Goal: Obtain resource: Obtain resource

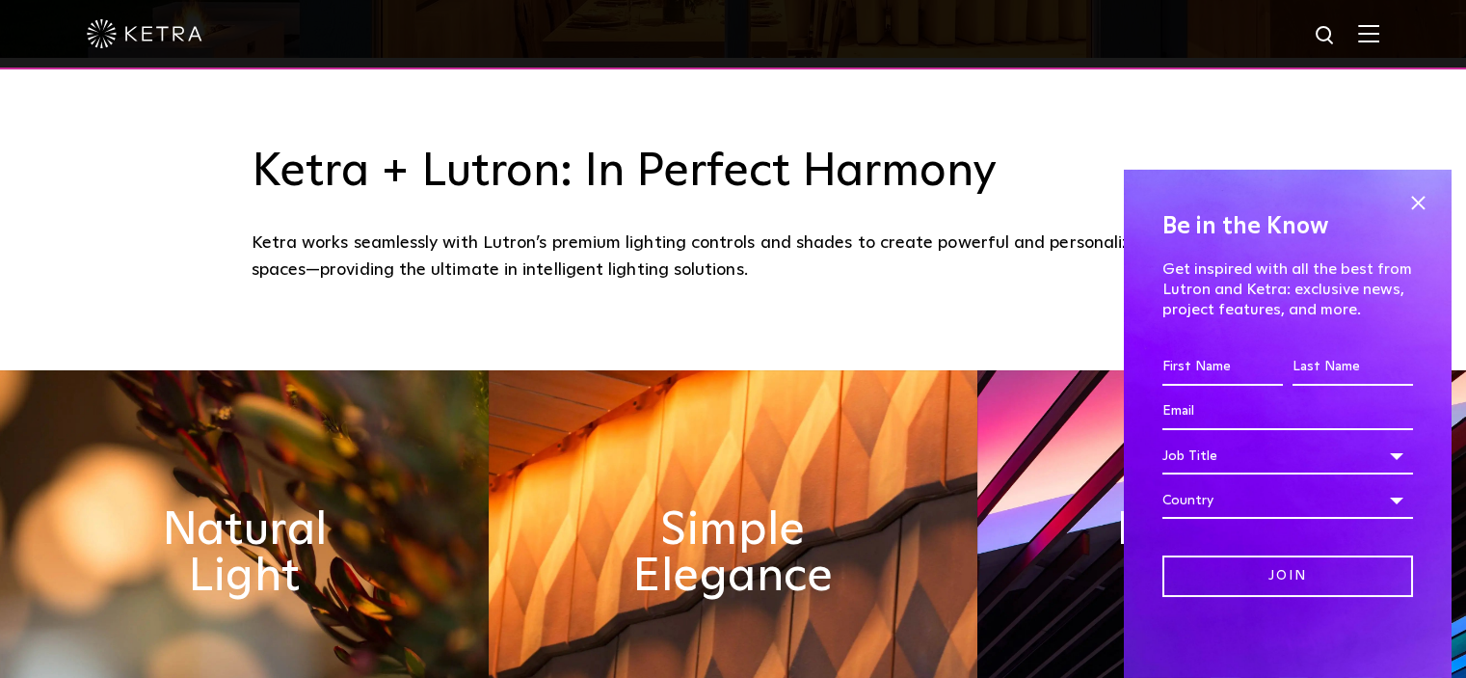
scroll to position [768, 0]
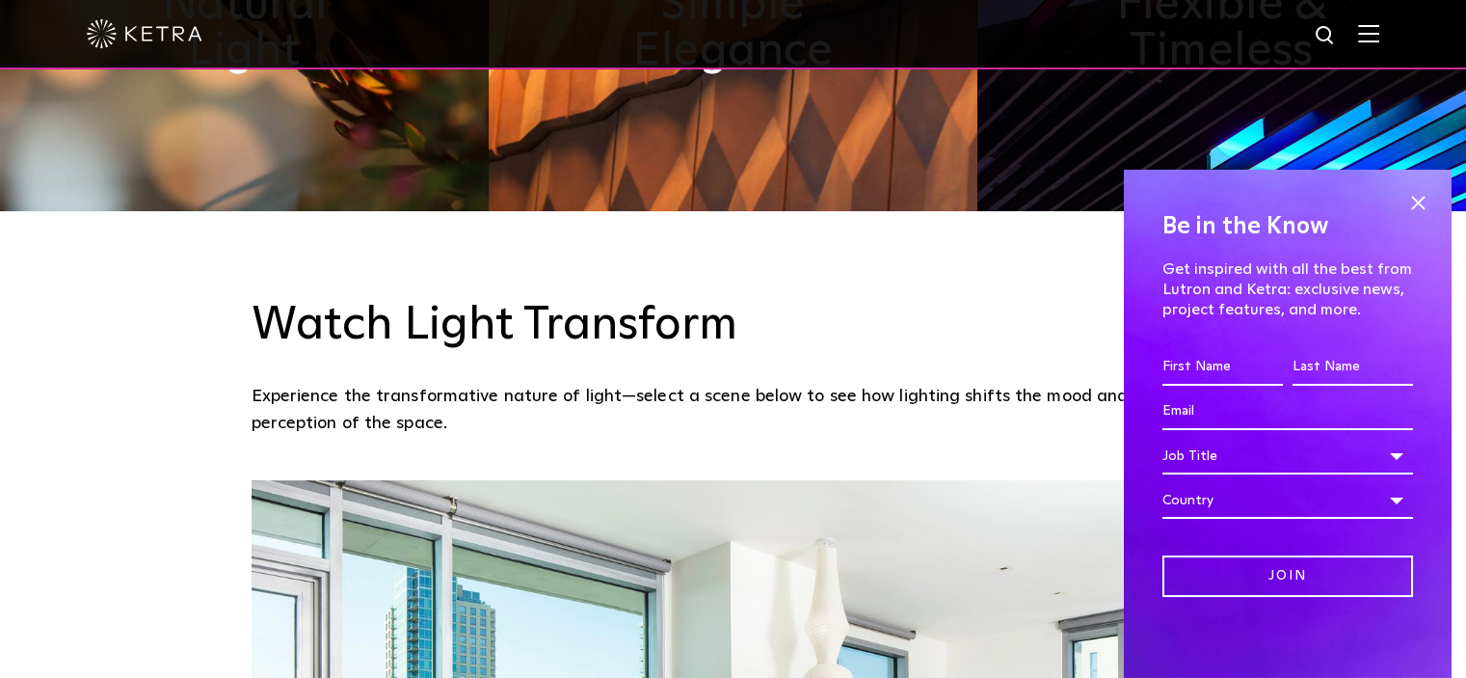
scroll to position [1156, 0]
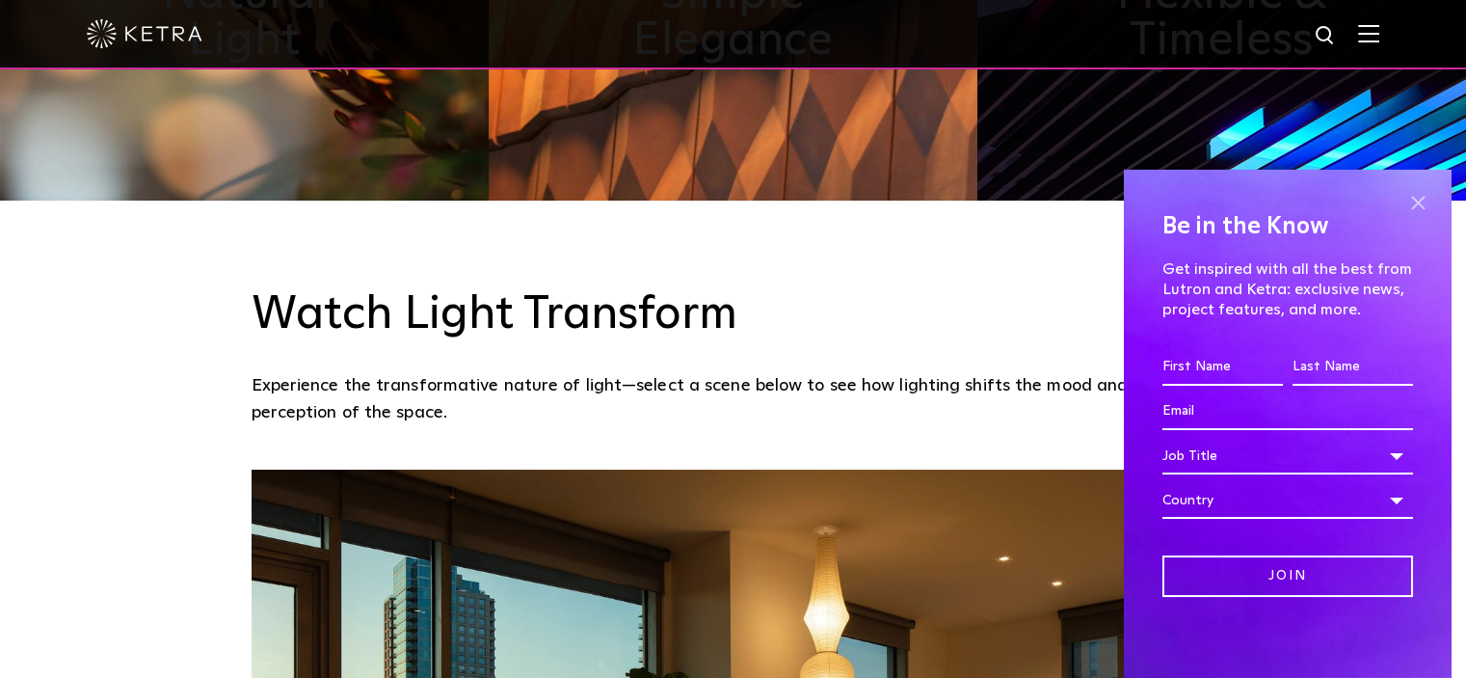
click at [1403, 207] on span at bounding box center [1417, 203] width 29 height 29
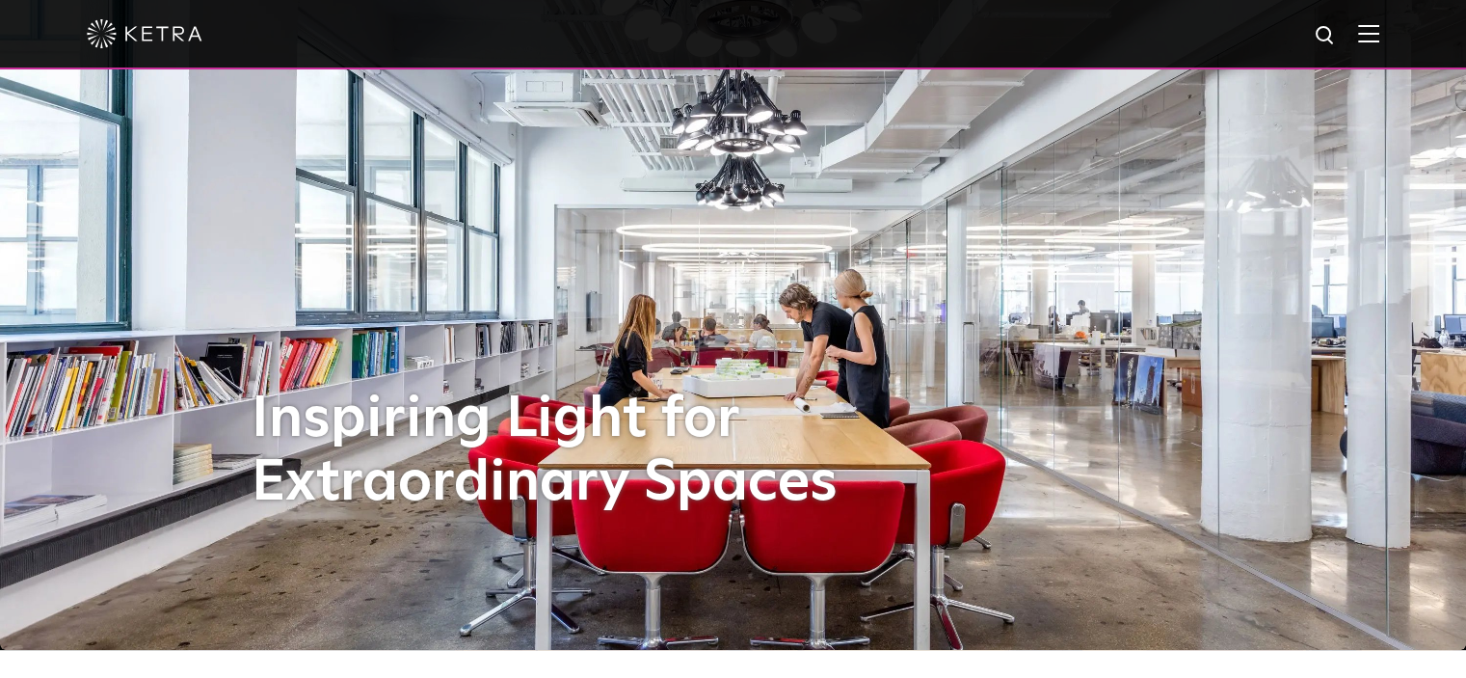
scroll to position [0, 0]
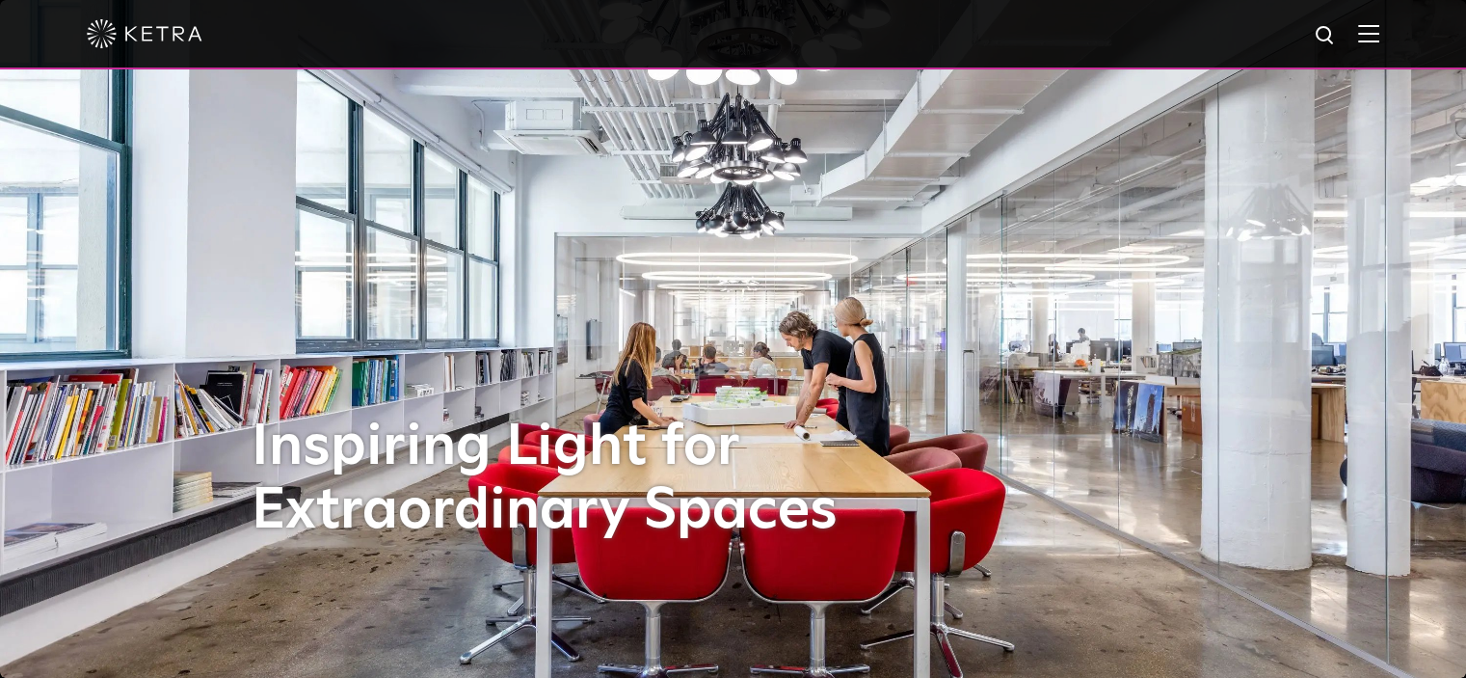
click at [1379, 37] on img at bounding box center [1368, 33] width 21 height 18
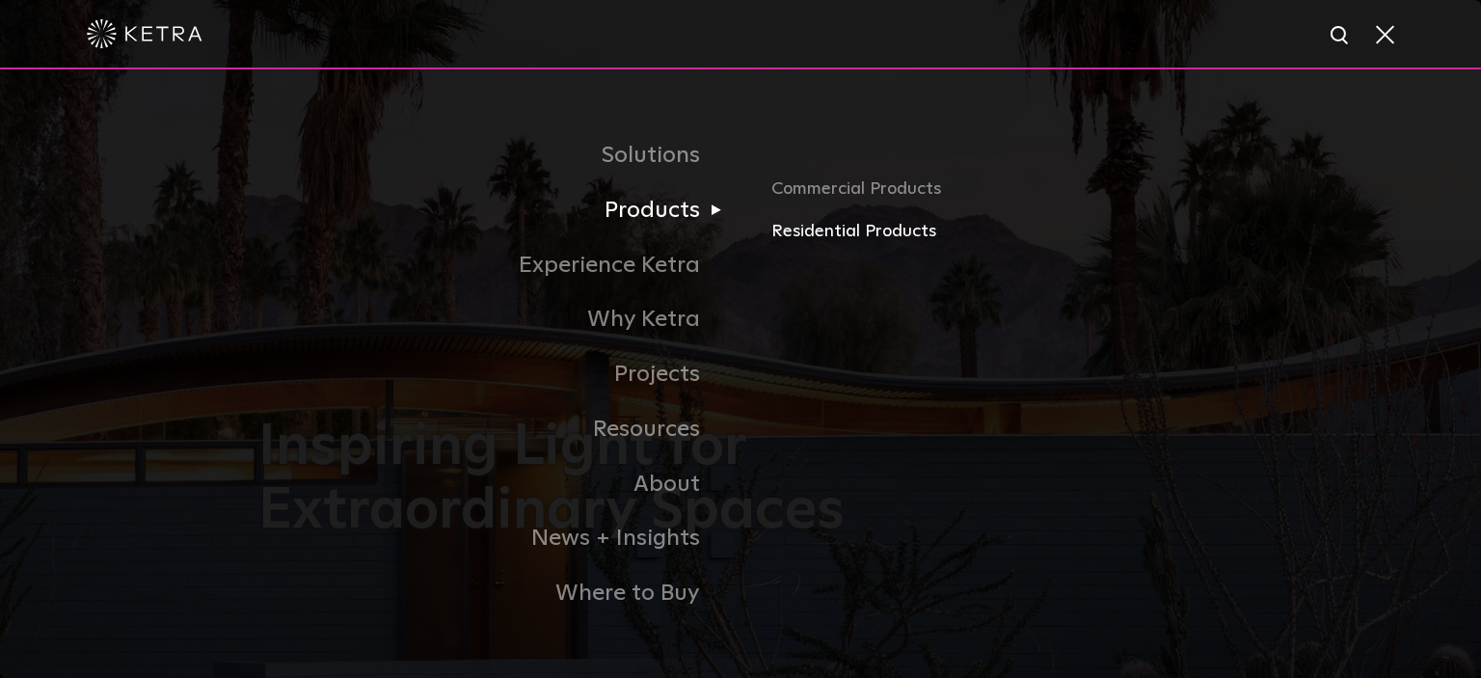
click at [785, 229] on link "Residential Products" at bounding box center [996, 232] width 451 height 28
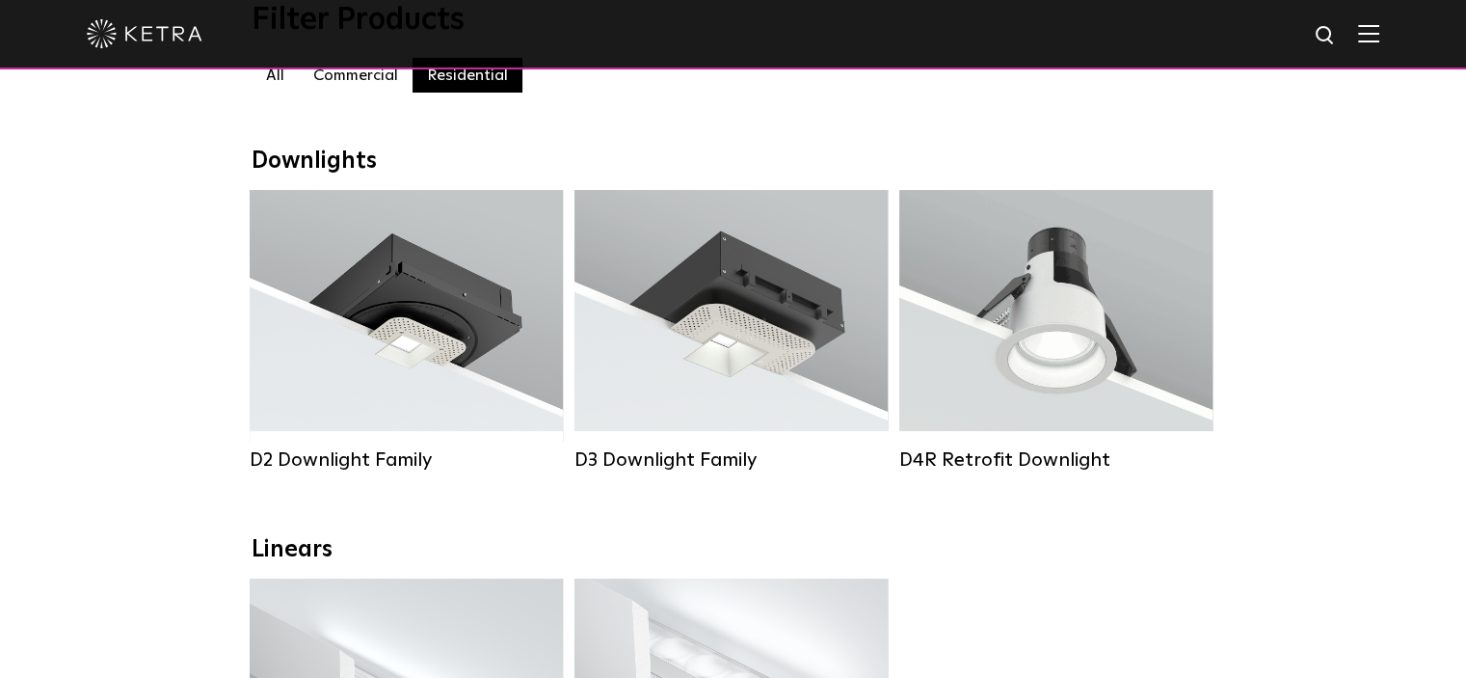
scroll to position [231, 0]
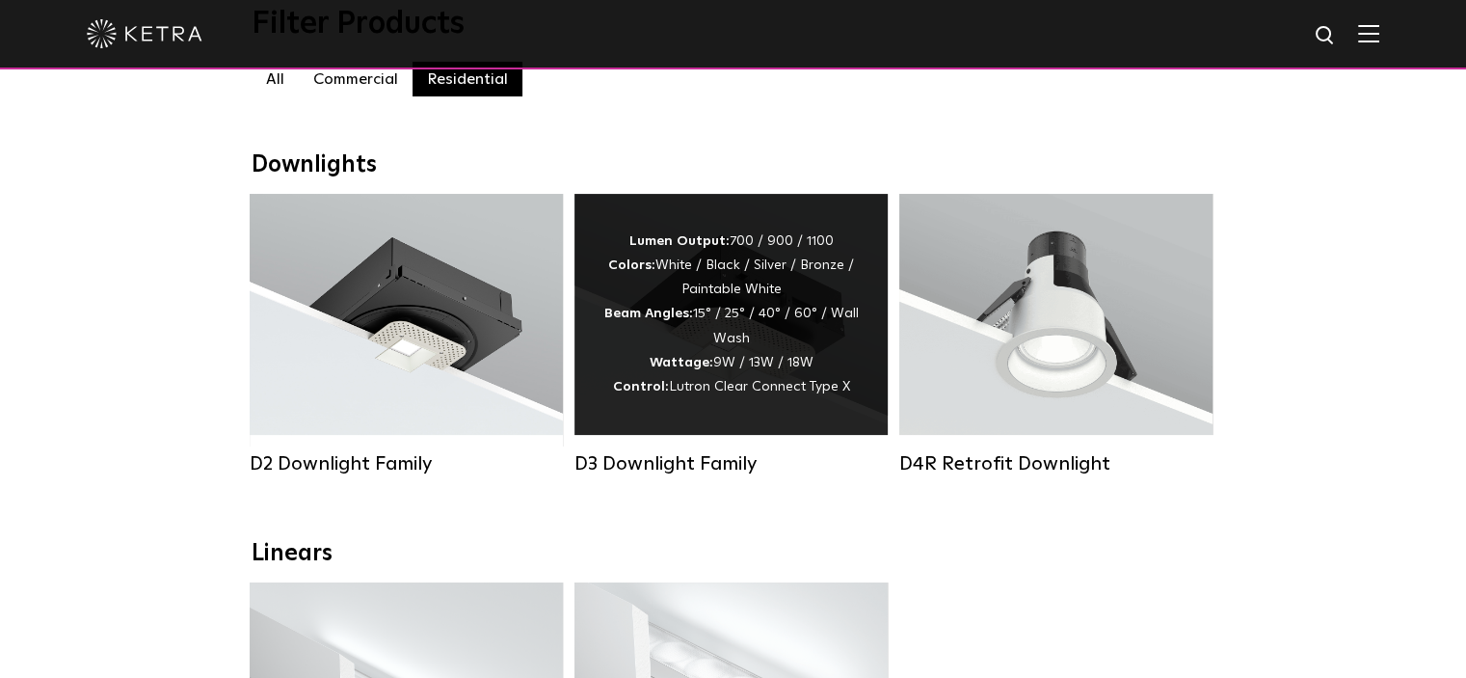
click at [701, 360] on div "Lumen Output: 700 / 900 / 1100 Colors: White / Black / Silver / Bronze / Painta…" at bounding box center [730, 314] width 255 height 170
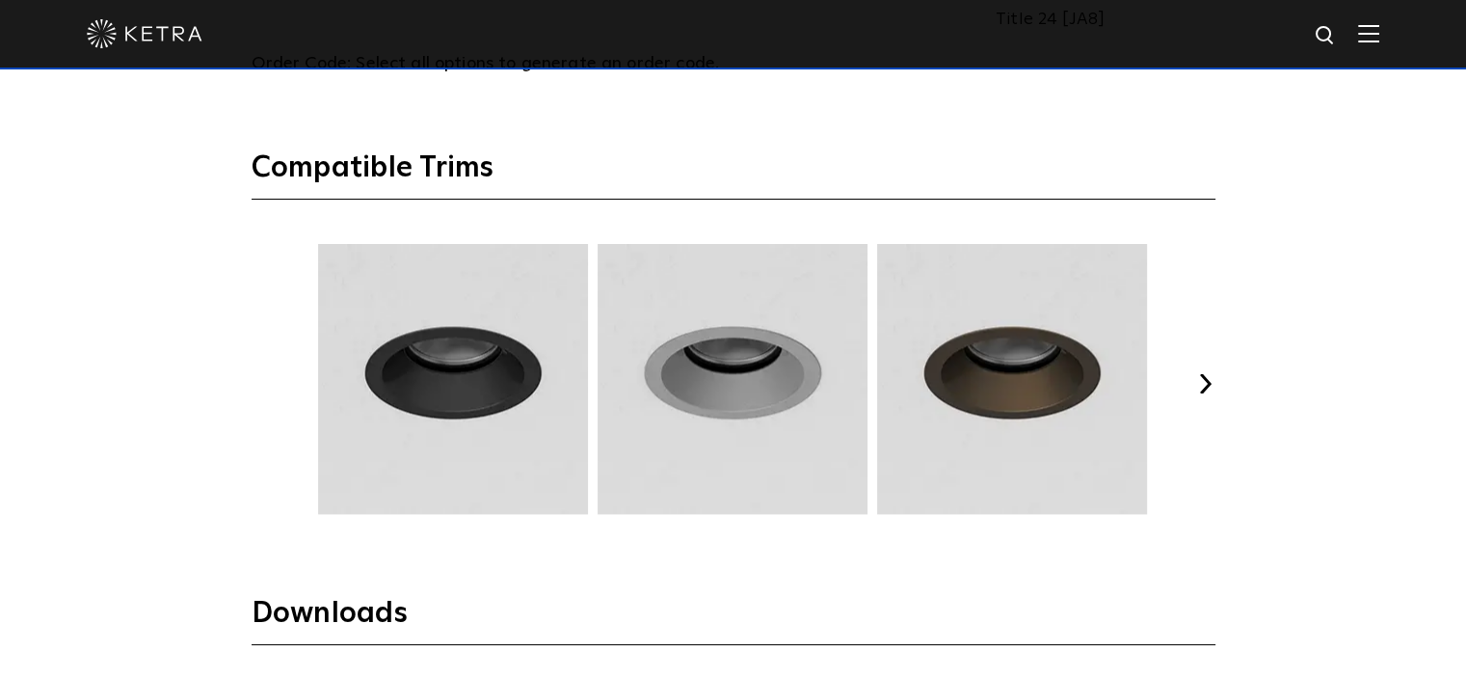
scroll to position [2344, 0]
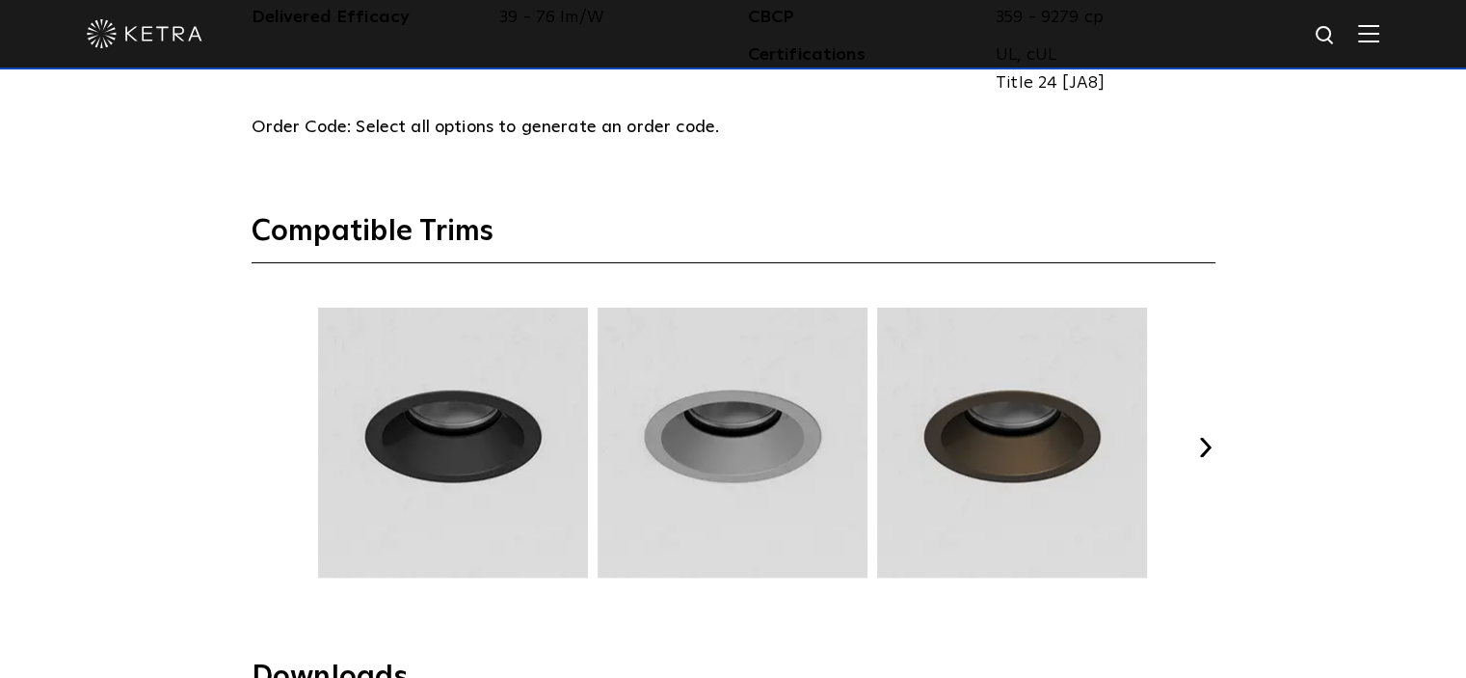
click at [1201, 441] on button "Next" at bounding box center [1205, 447] width 19 height 19
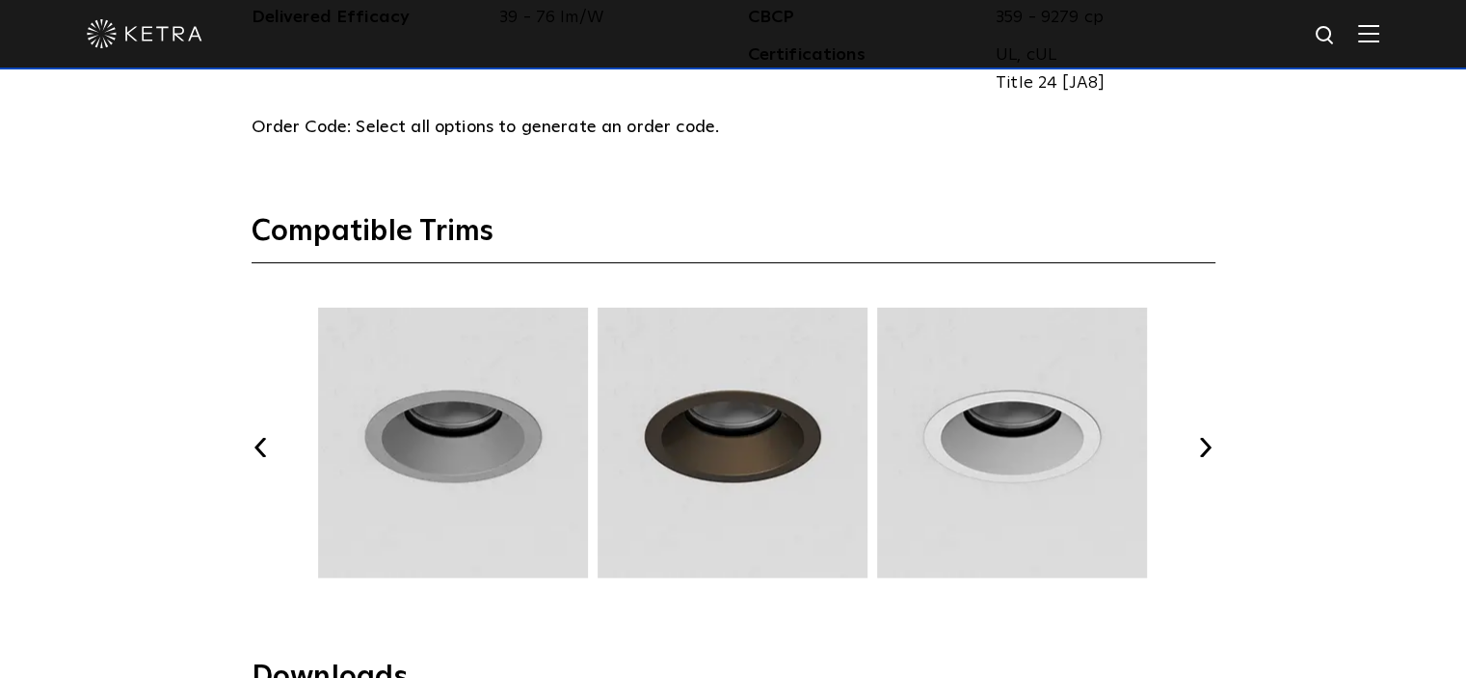
click at [1201, 441] on button "Next" at bounding box center [1205, 447] width 19 height 19
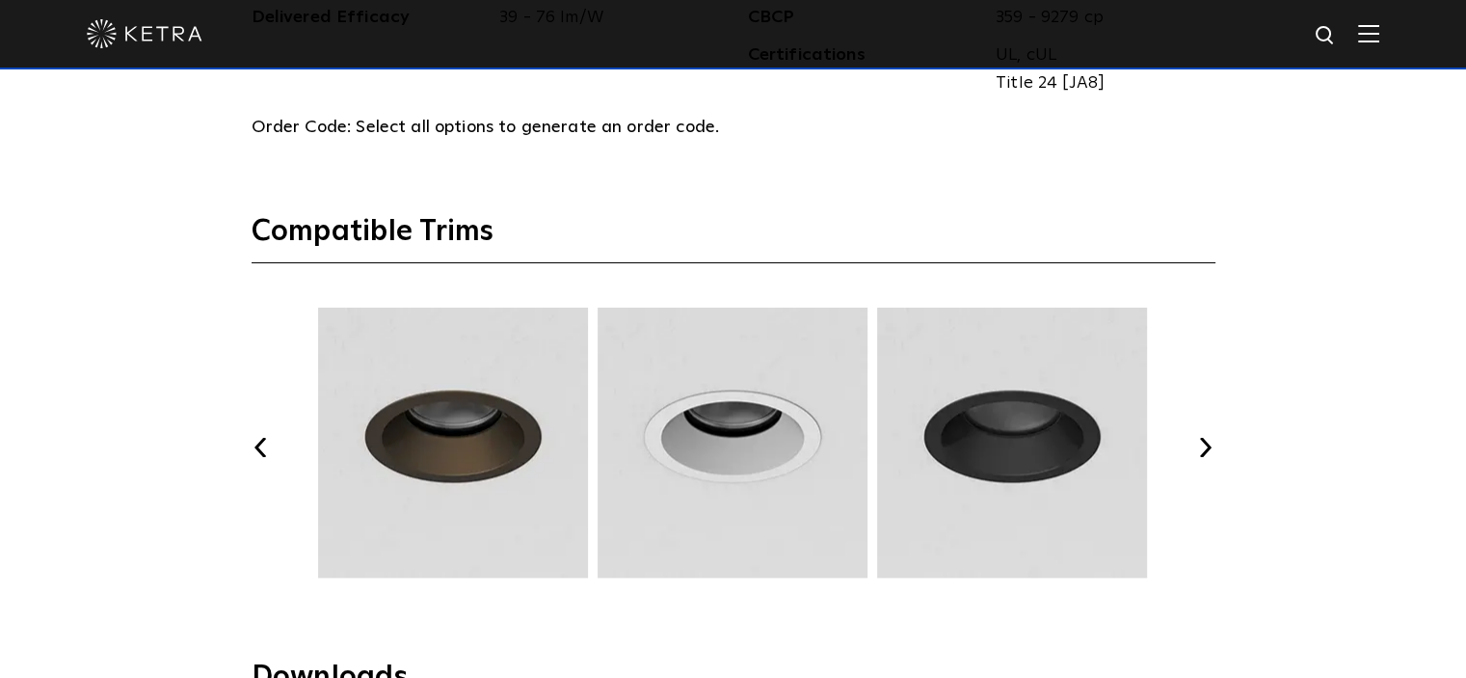
click at [1201, 441] on button "Next" at bounding box center [1205, 447] width 19 height 19
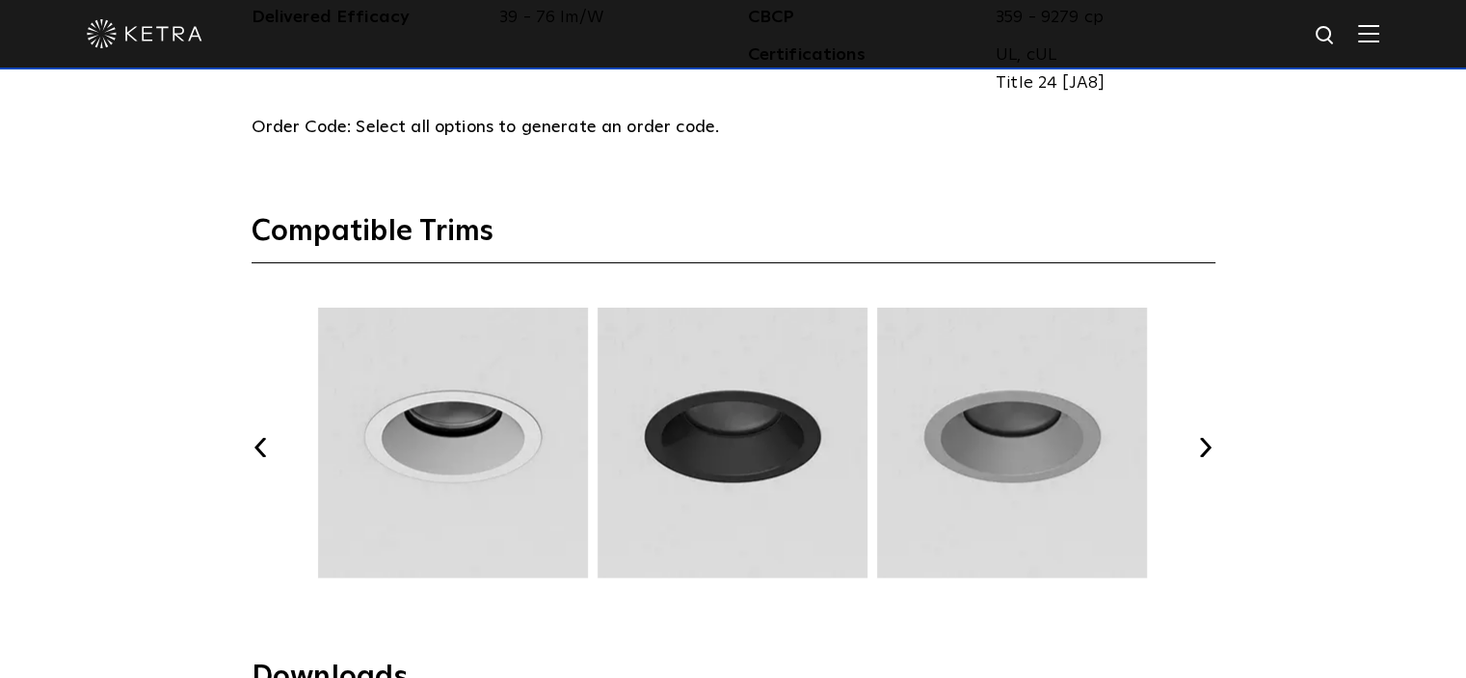
click at [1201, 441] on button "Next" at bounding box center [1205, 447] width 19 height 19
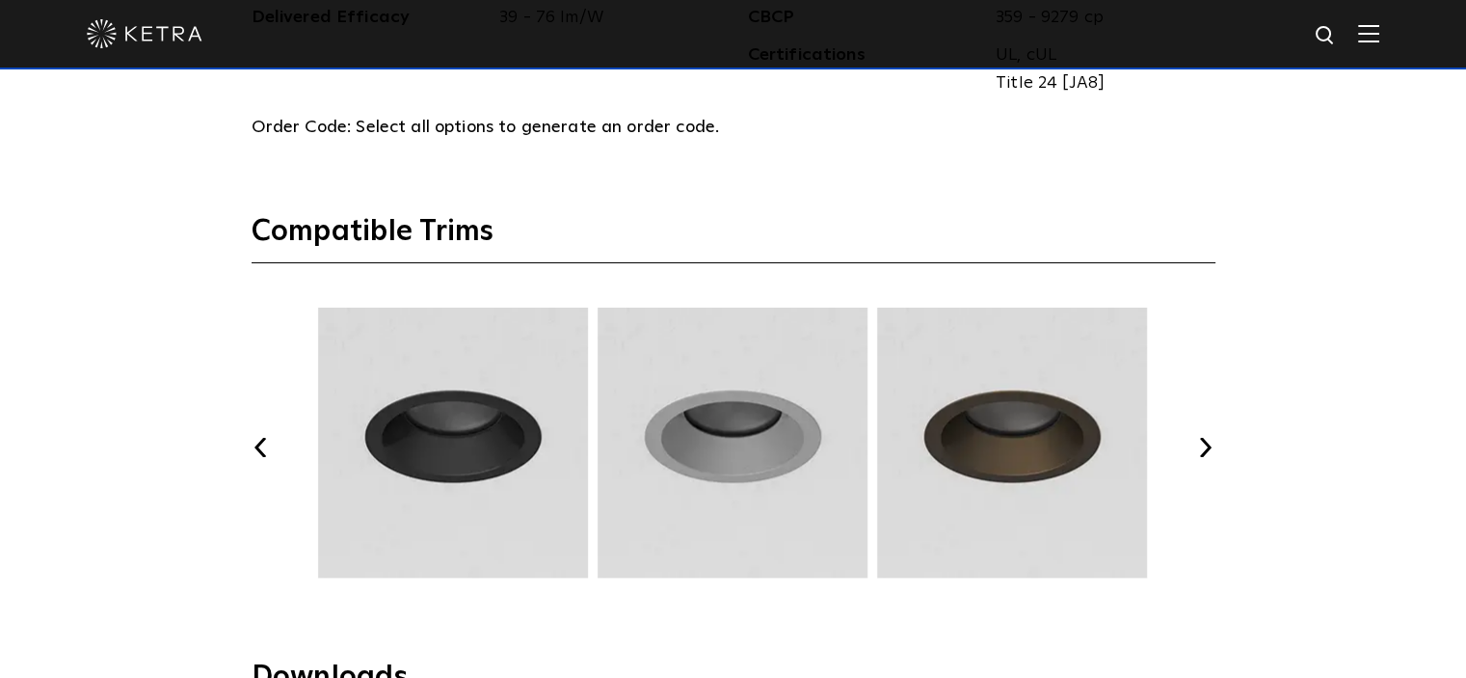
click at [1201, 441] on button "Next" at bounding box center [1205, 447] width 19 height 19
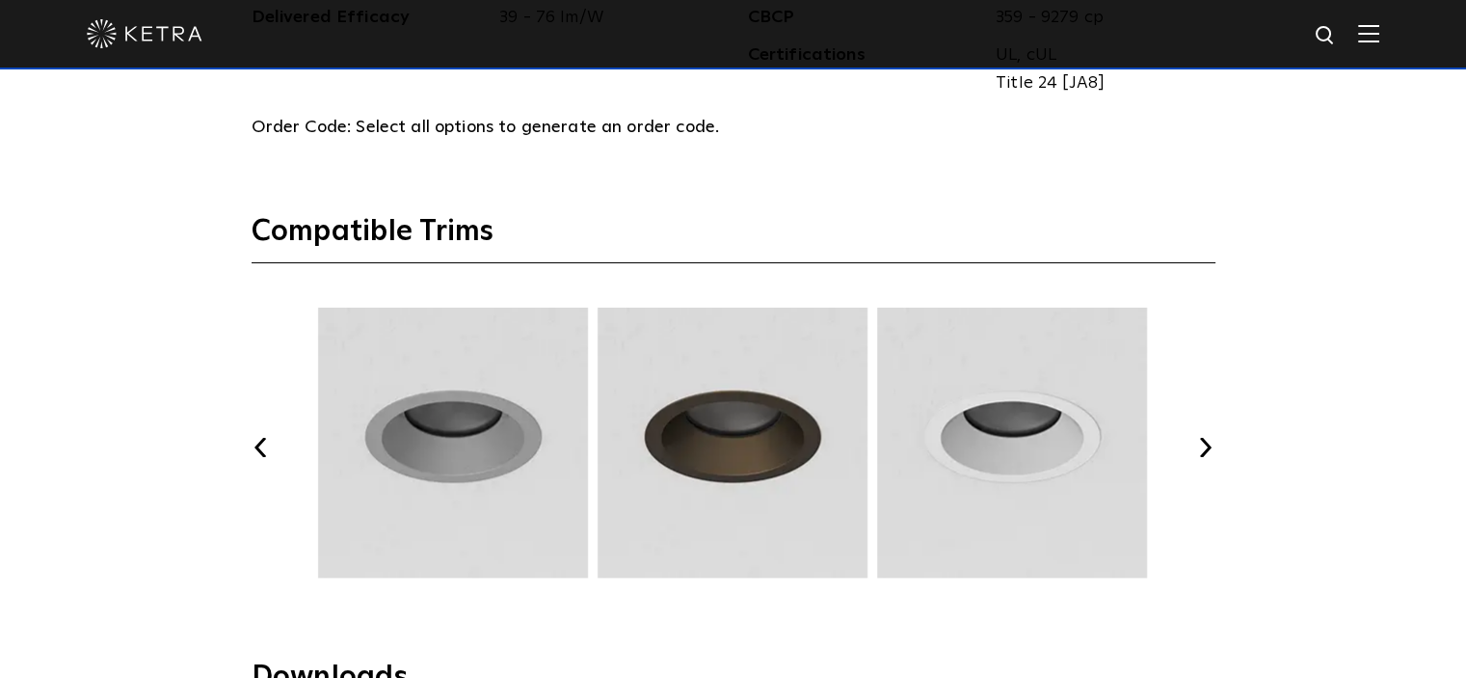
click at [1201, 441] on button "Next" at bounding box center [1205, 447] width 19 height 19
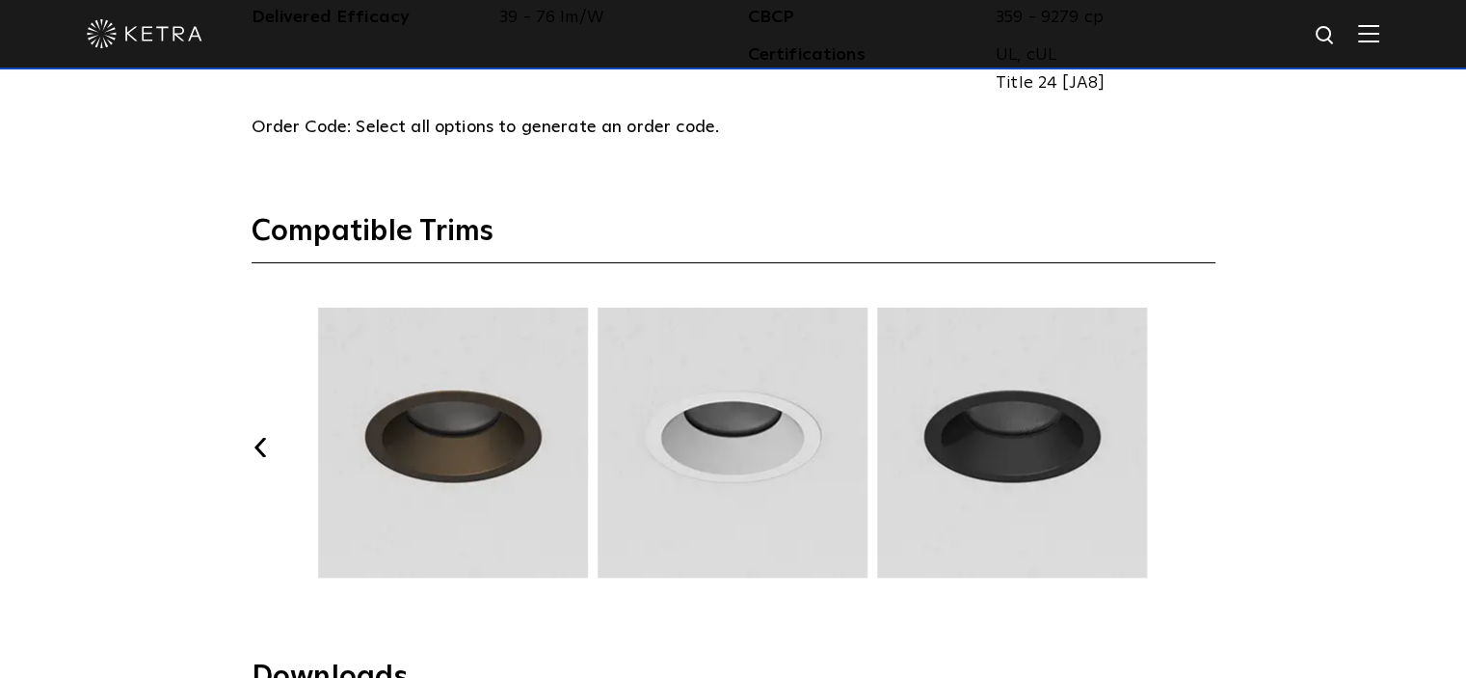
click at [1201, 441] on button "Next" at bounding box center [1205, 447] width 19 height 19
click at [262, 445] on button "Previous" at bounding box center [261, 447] width 19 height 19
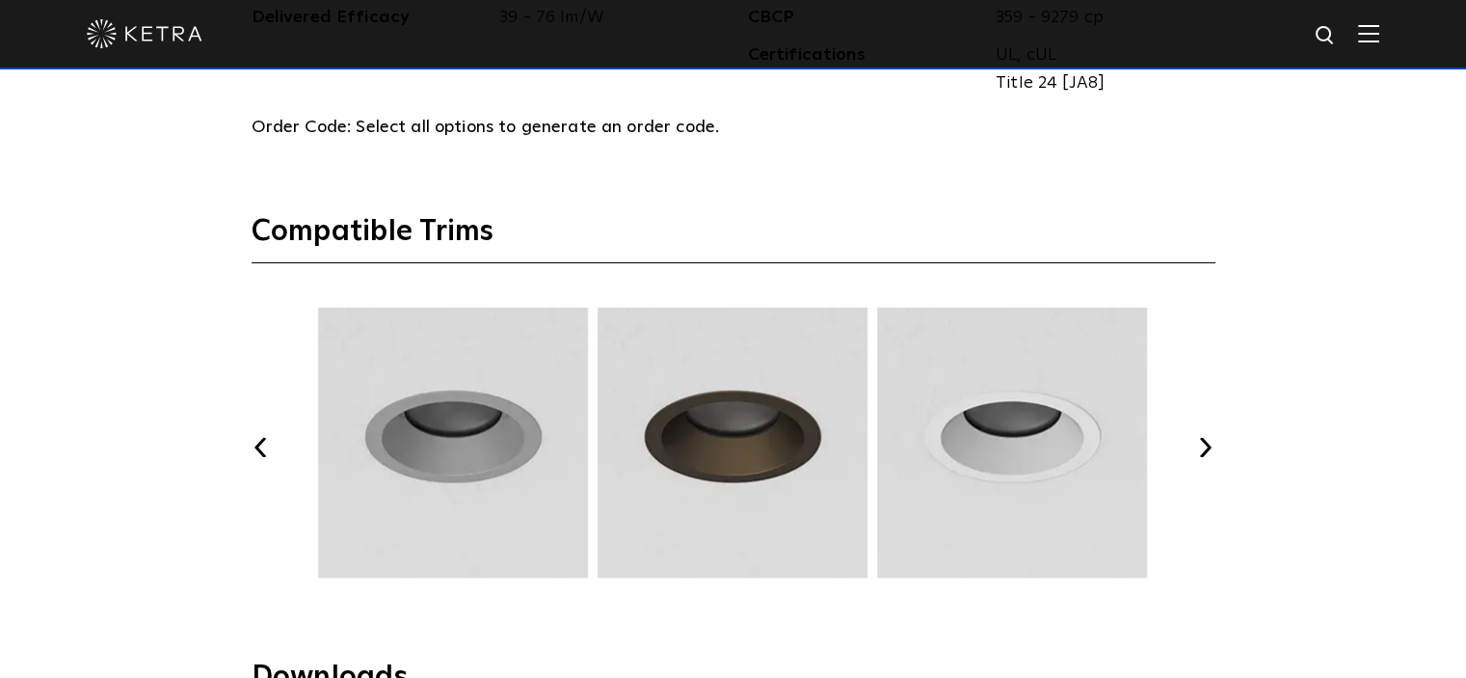
click at [262, 445] on button "Previous" at bounding box center [261, 447] width 19 height 19
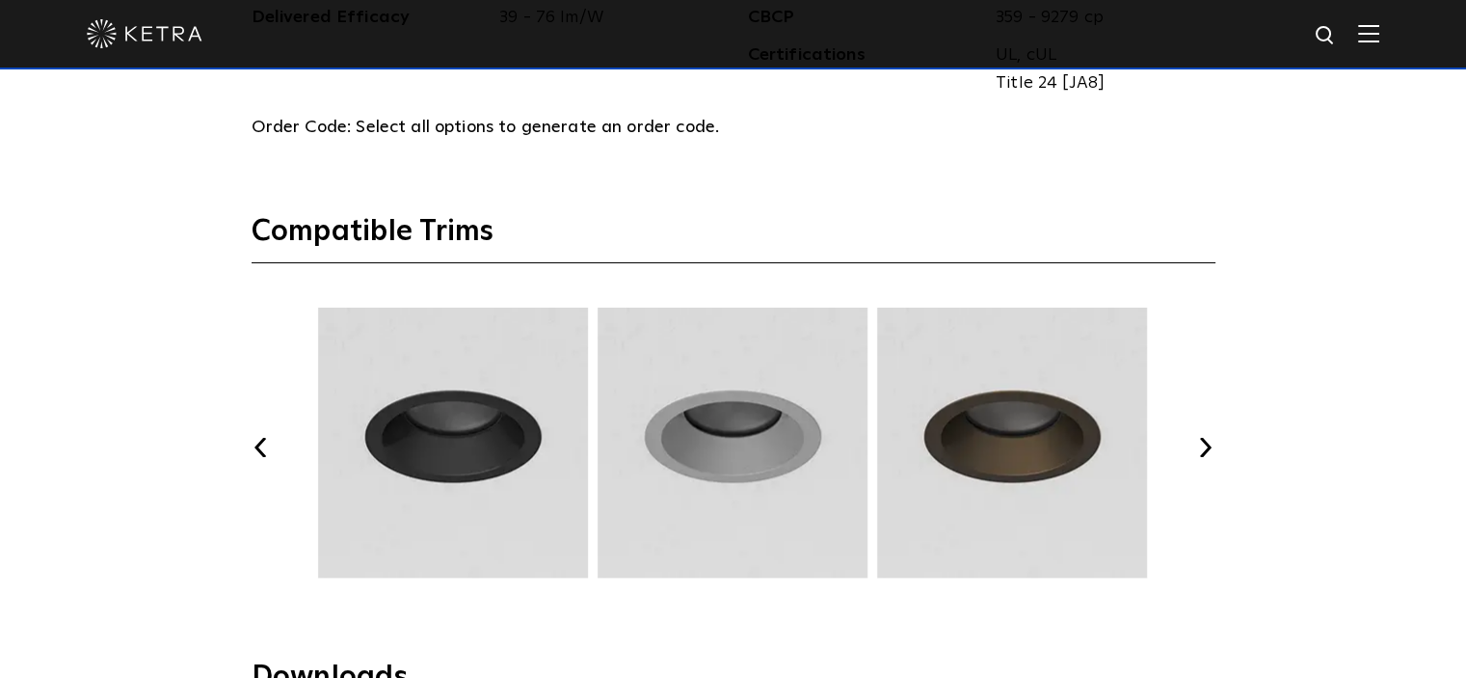
click at [262, 444] on button "Previous" at bounding box center [261, 447] width 19 height 19
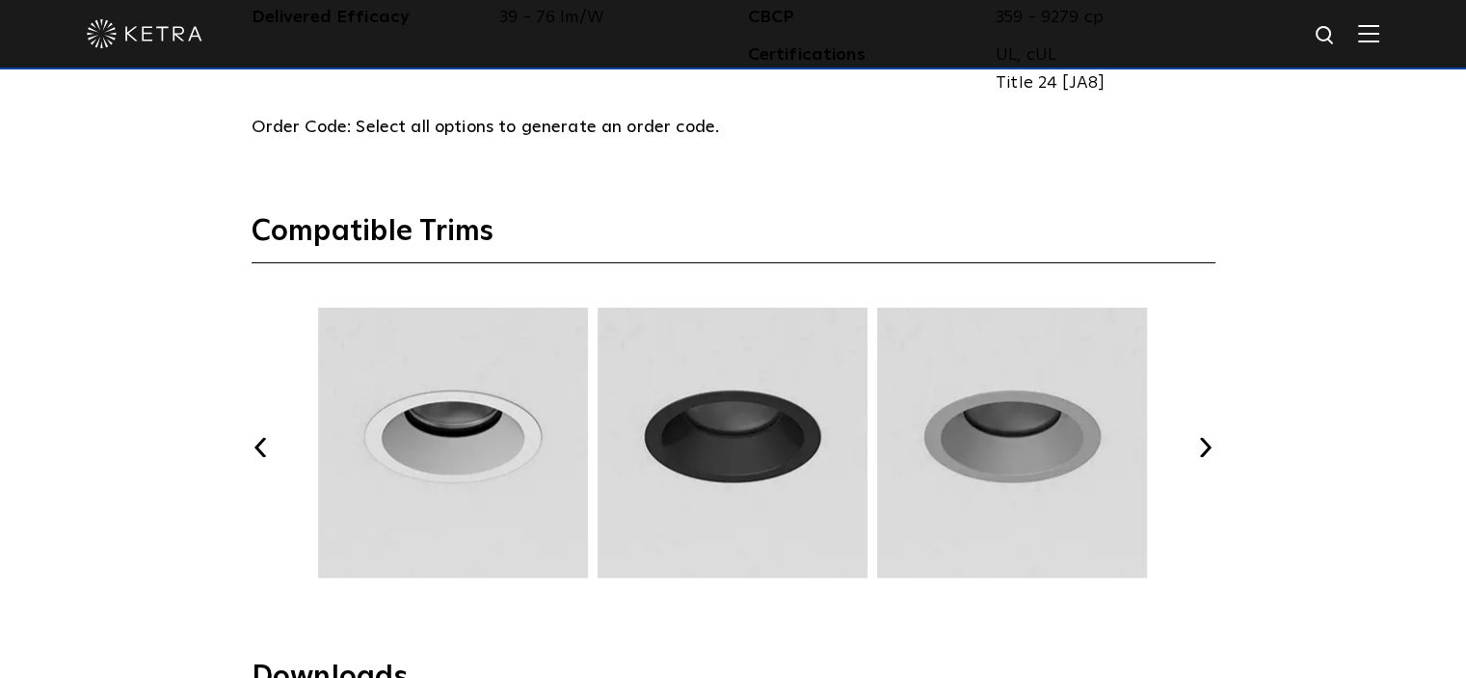
click at [262, 445] on button "Previous" at bounding box center [261, 447] width 19 height 19
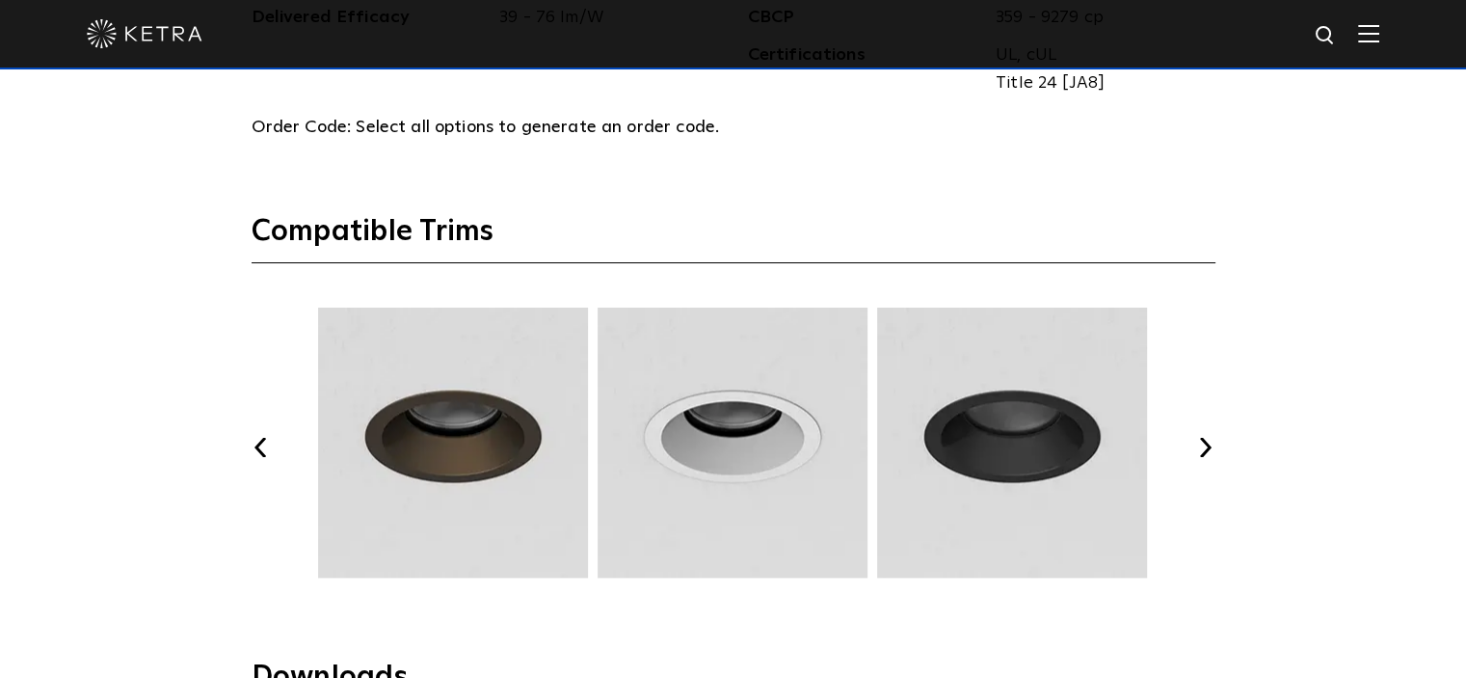
click at [262, 445] on button "Previous" at bounding box center [261, 447] width 19 height 19
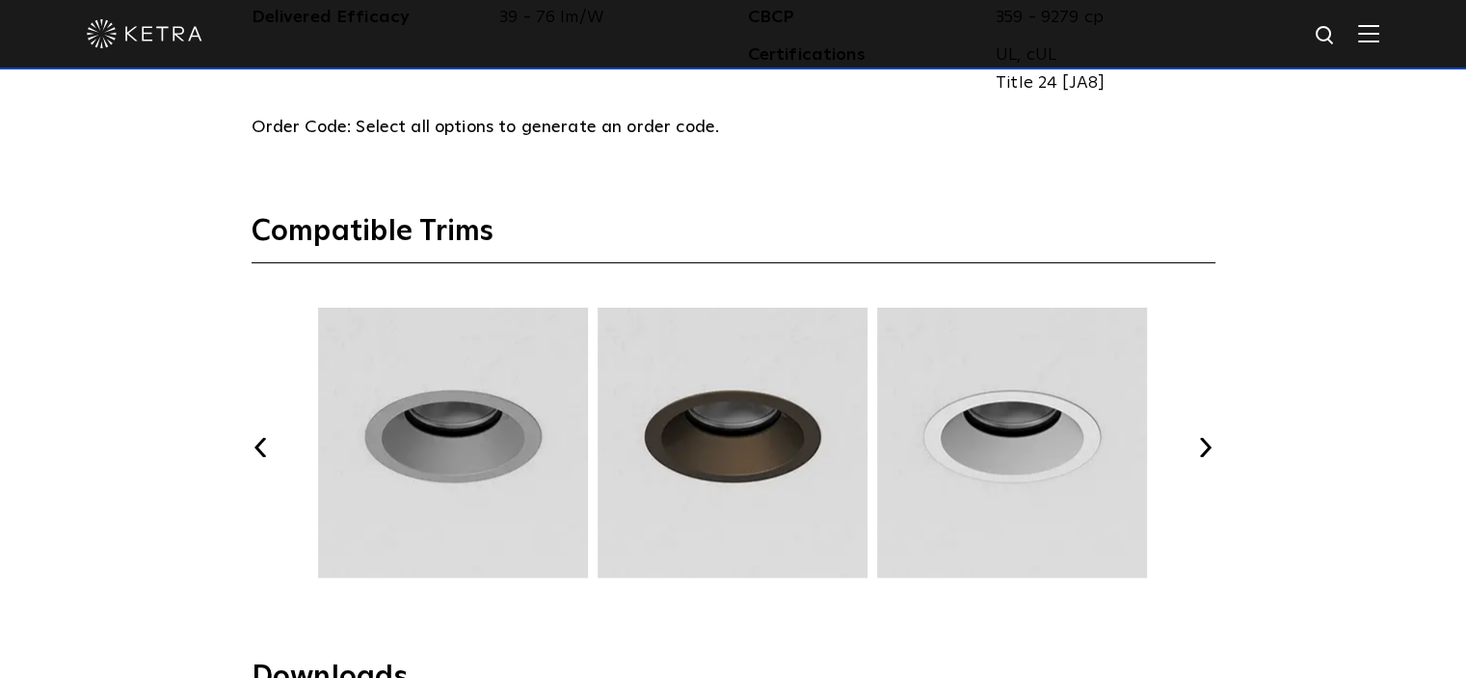
click at [262, 445] on button "Previous" at bounding box center [261, 447] width 19 height 19
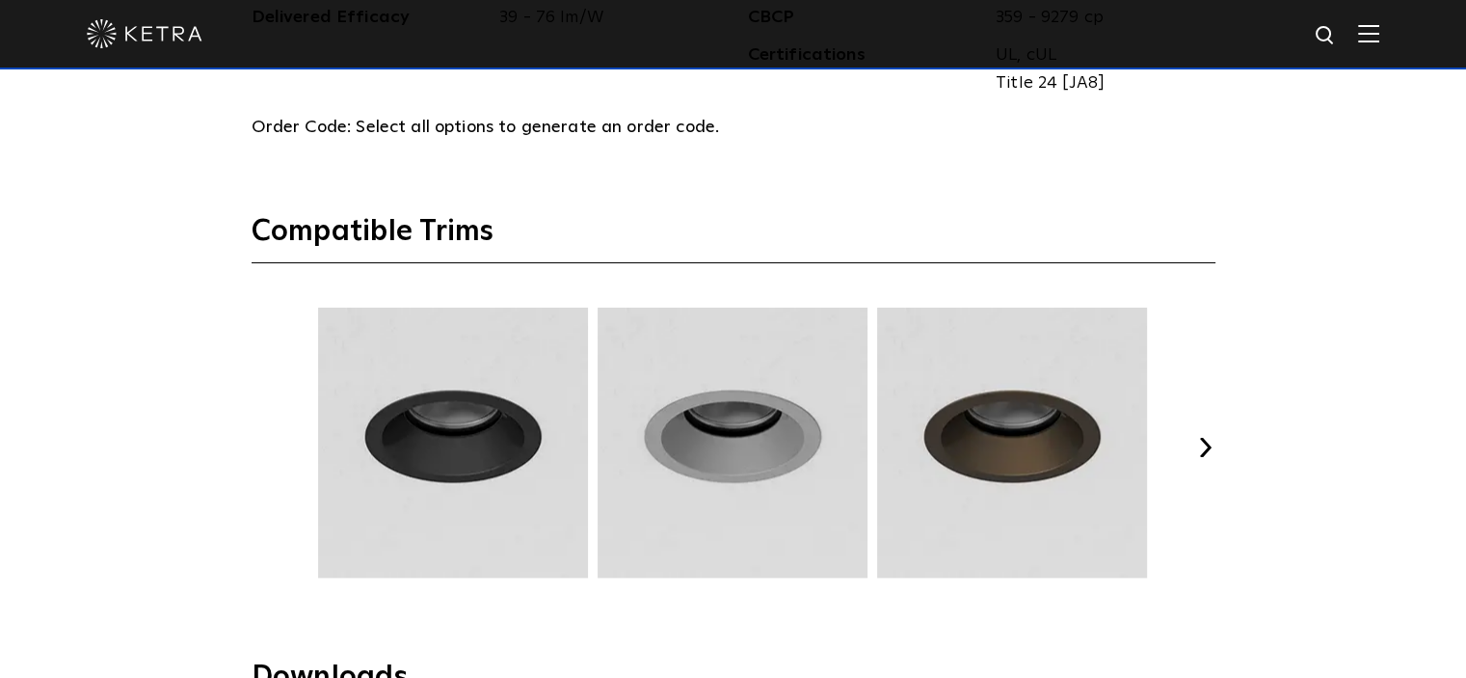
click at [264, 442] on button "Previous" at bounding box center [261, 447] width 19 height 19
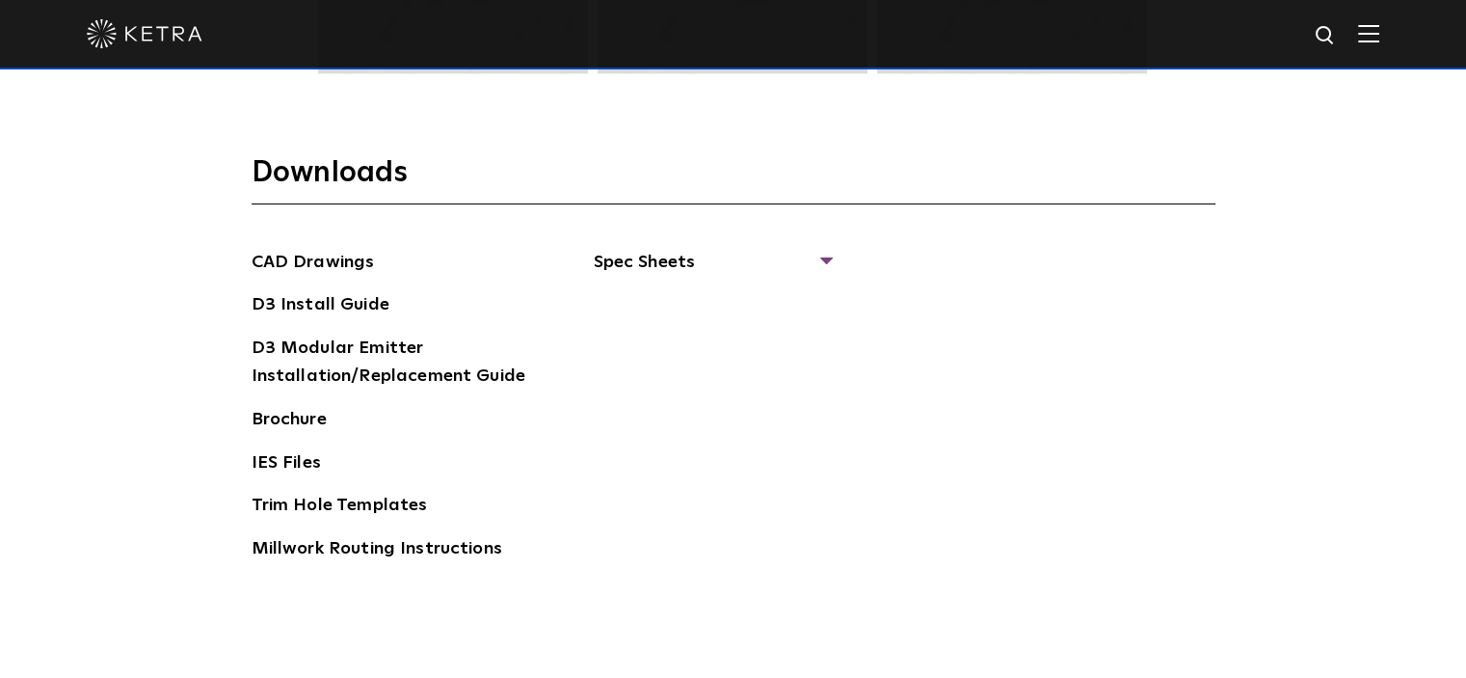
scroll to position [2853, 0]
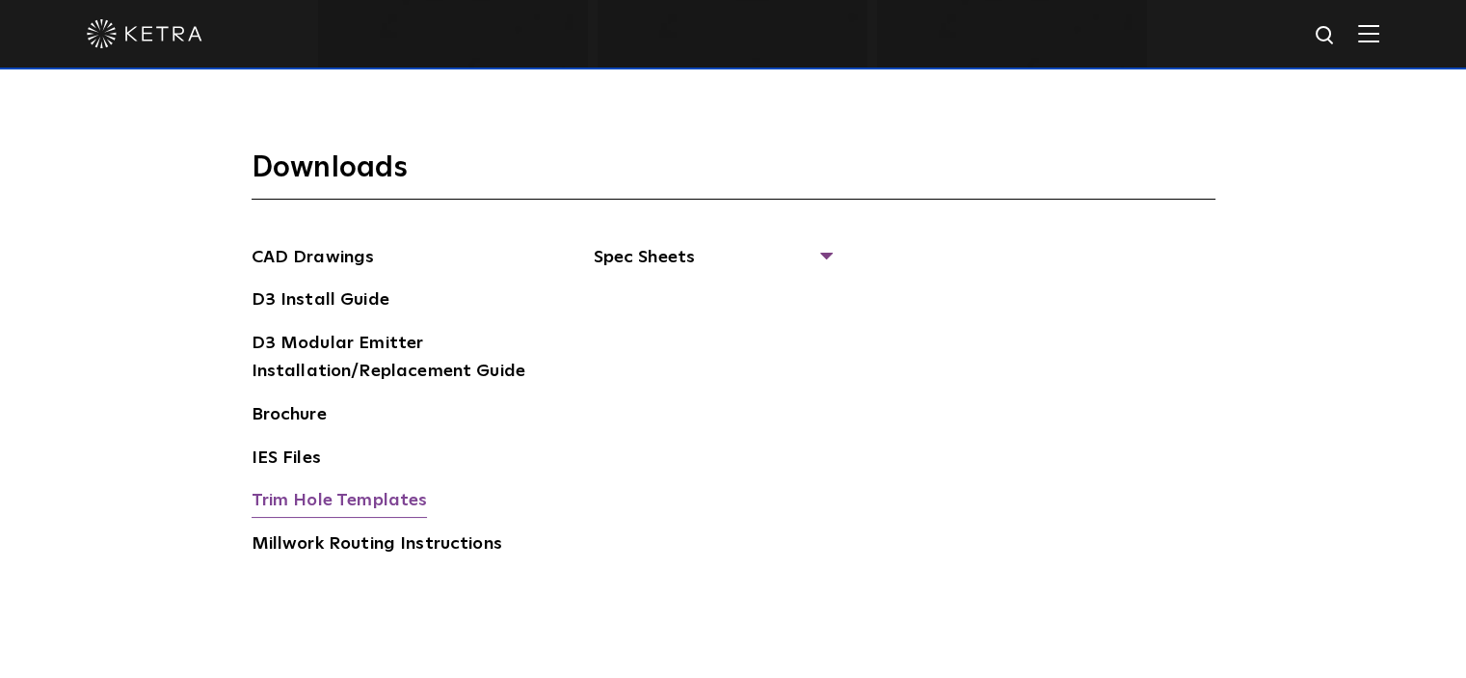
click at [324, 492] on link "Trim Hole Templates" at bounding box center [340, 502] width 176 height 31
click at [332, 250] on link "CAD Drawings" at bounding box center [313, 259] width 123 height 31
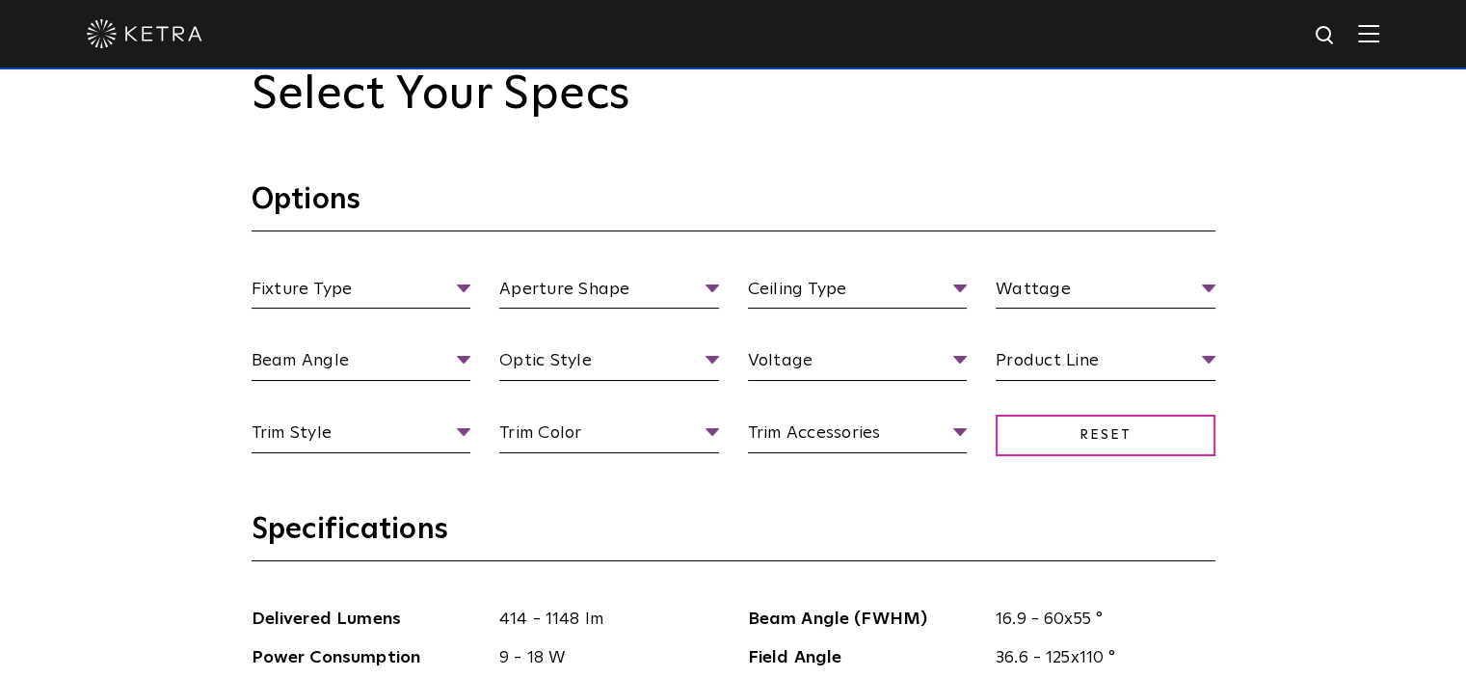
scroll to position [1672, 0]
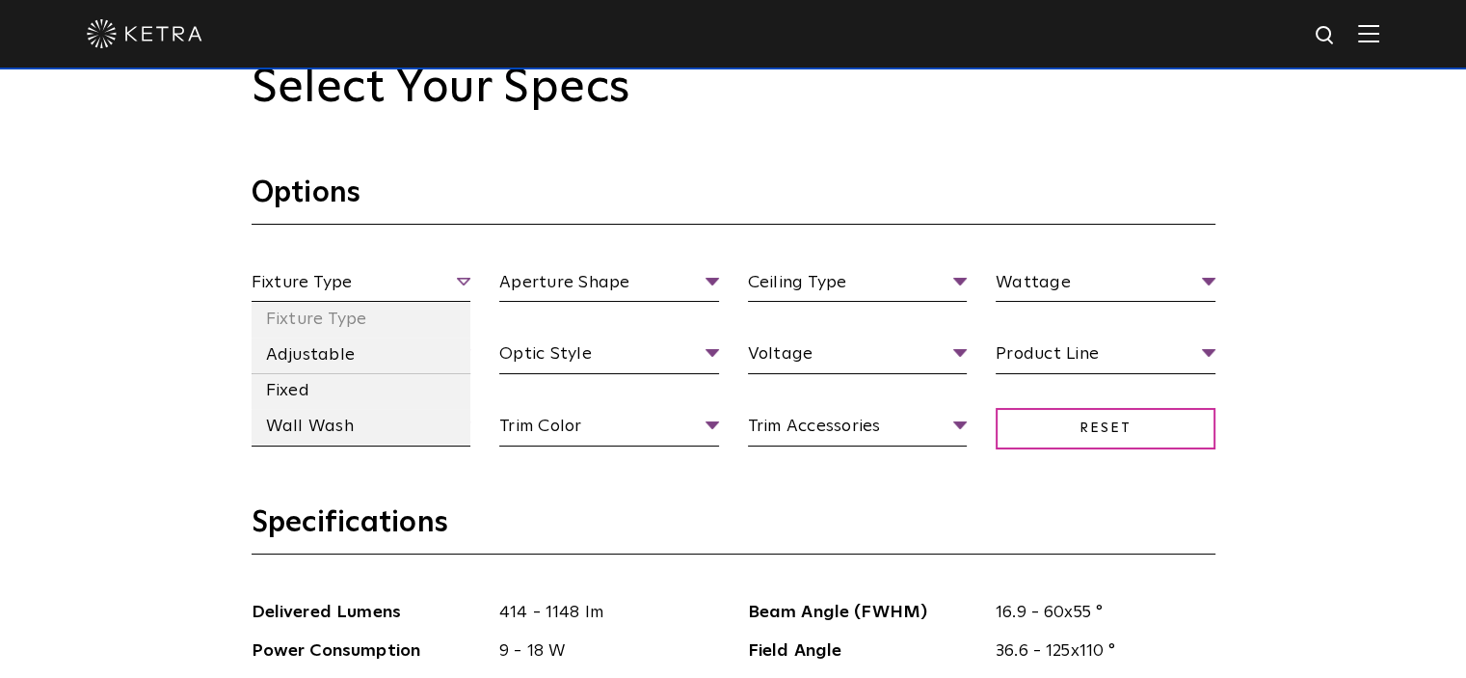
click at [442, 279] on span "Fixture Type" at bounding box center [362, 286] width 220 height 34
click at [334, 347] on li "Adjustable" at bounding box center [362, 355] width 220 height 36
click at [454, 283] on span "Adjustable" at bounding box center [362, 286] width 220 height 34
click at [332, 361] on li "Adjustable" at bounding box center [362, 355] width 220 height 36
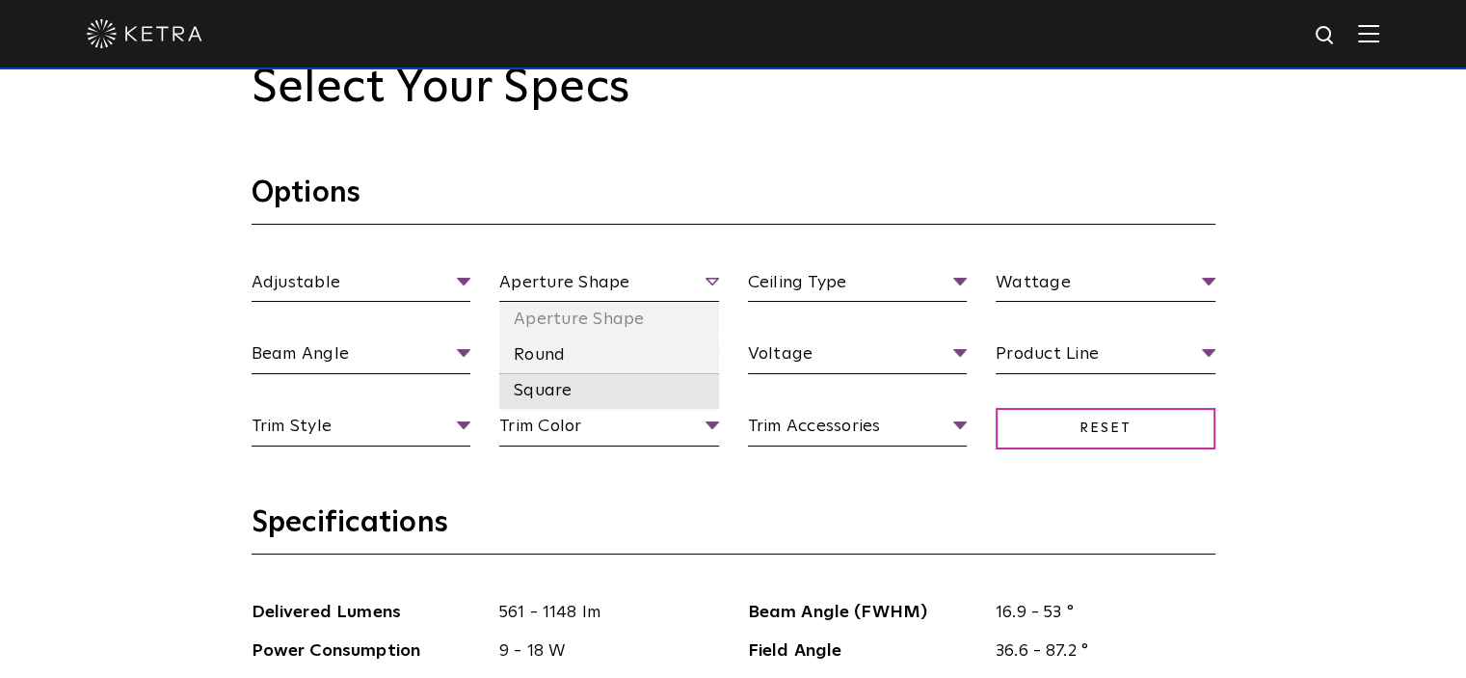
click at [565, 386] on li "Square" at bounding box center [609, 391] width 220 height 36
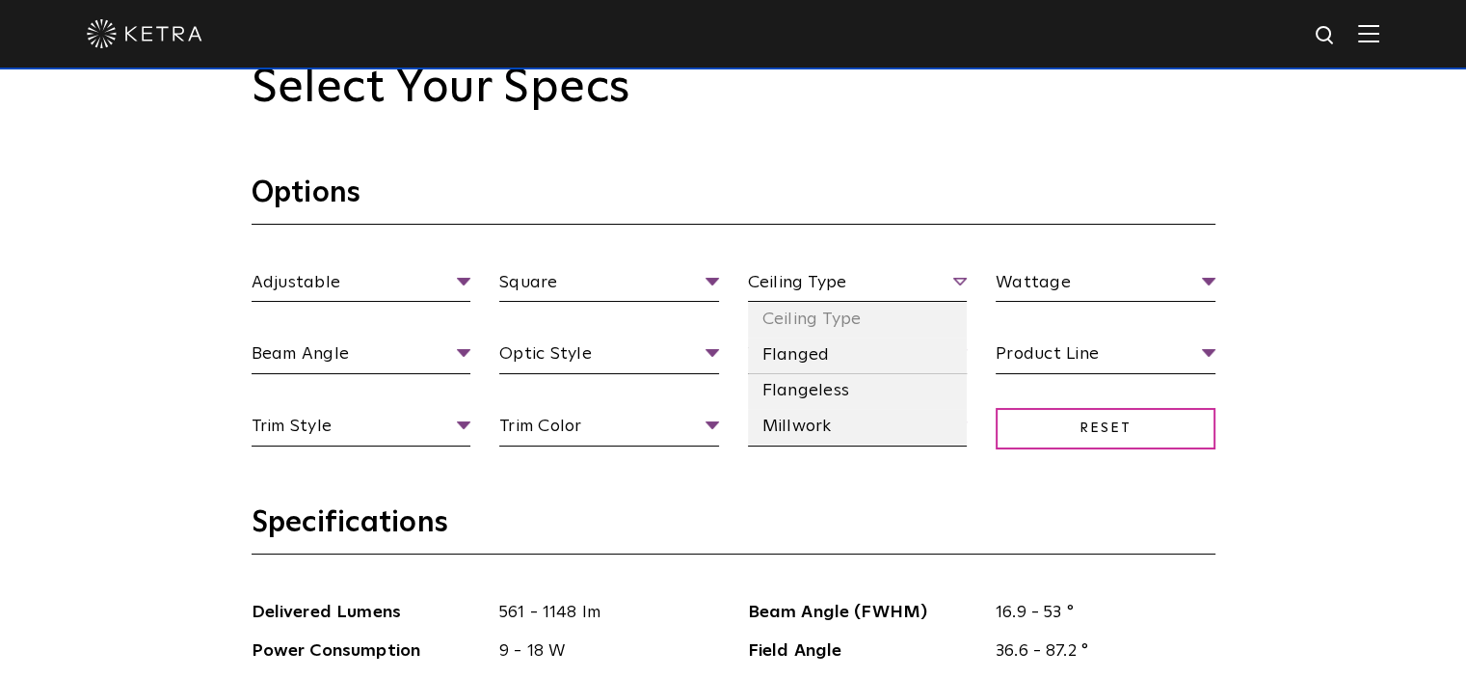
click at [846, 279] on span "Ceiling Type" at bounding box center [858, 286] width 220 height 34
click at [812, 425] on li "Millwork" at bounding box center [858, 427] width 220 height 36
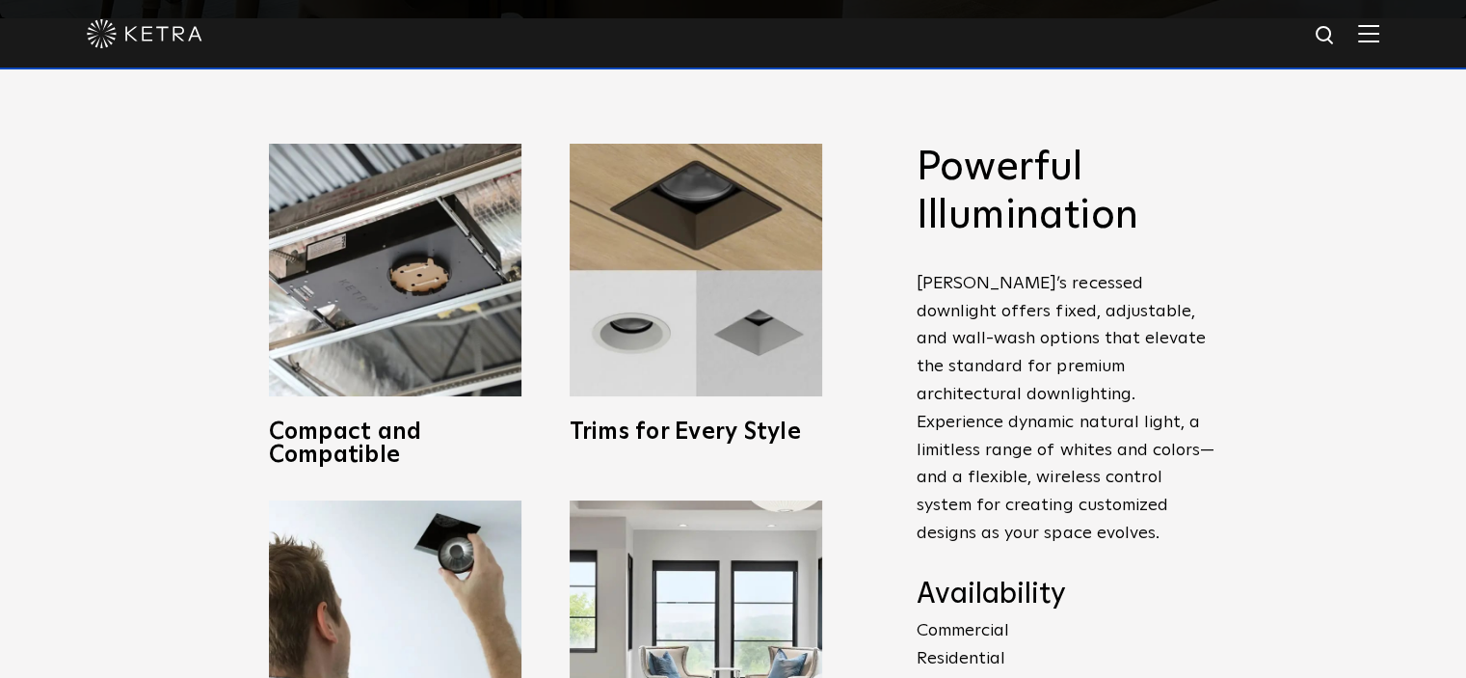
scroll to position [665, 0]
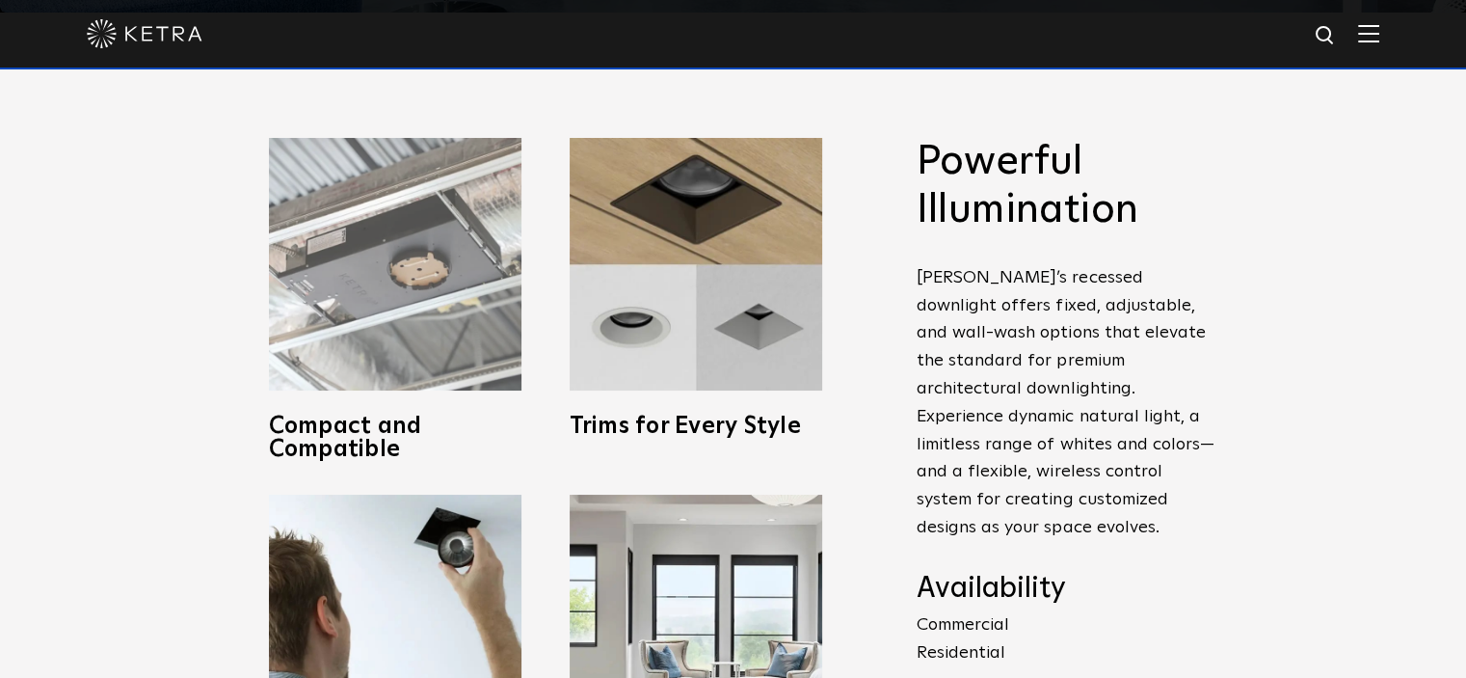
click at [351, 250] on img at bounding box center [395, 264] width 253 height 253
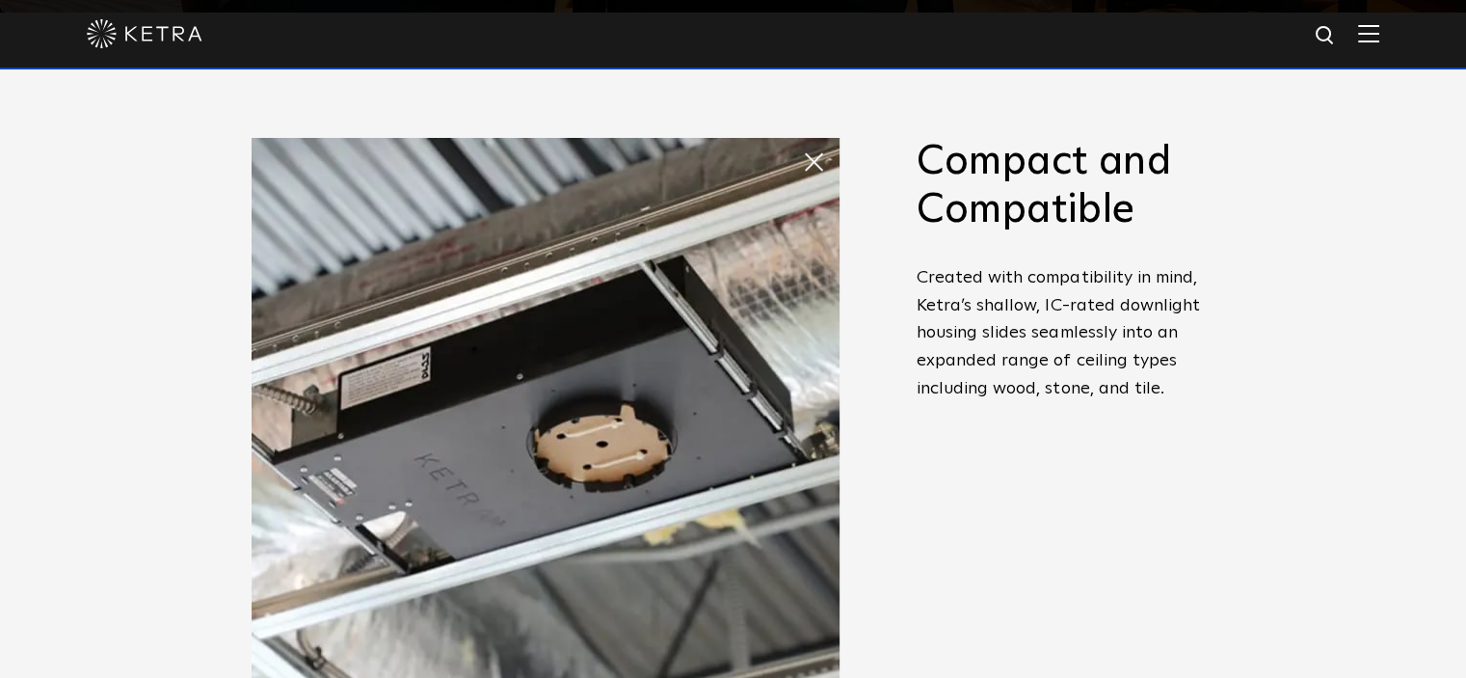
click at [821, 163] on span at bounding box center [821, 162] width 39 height 39
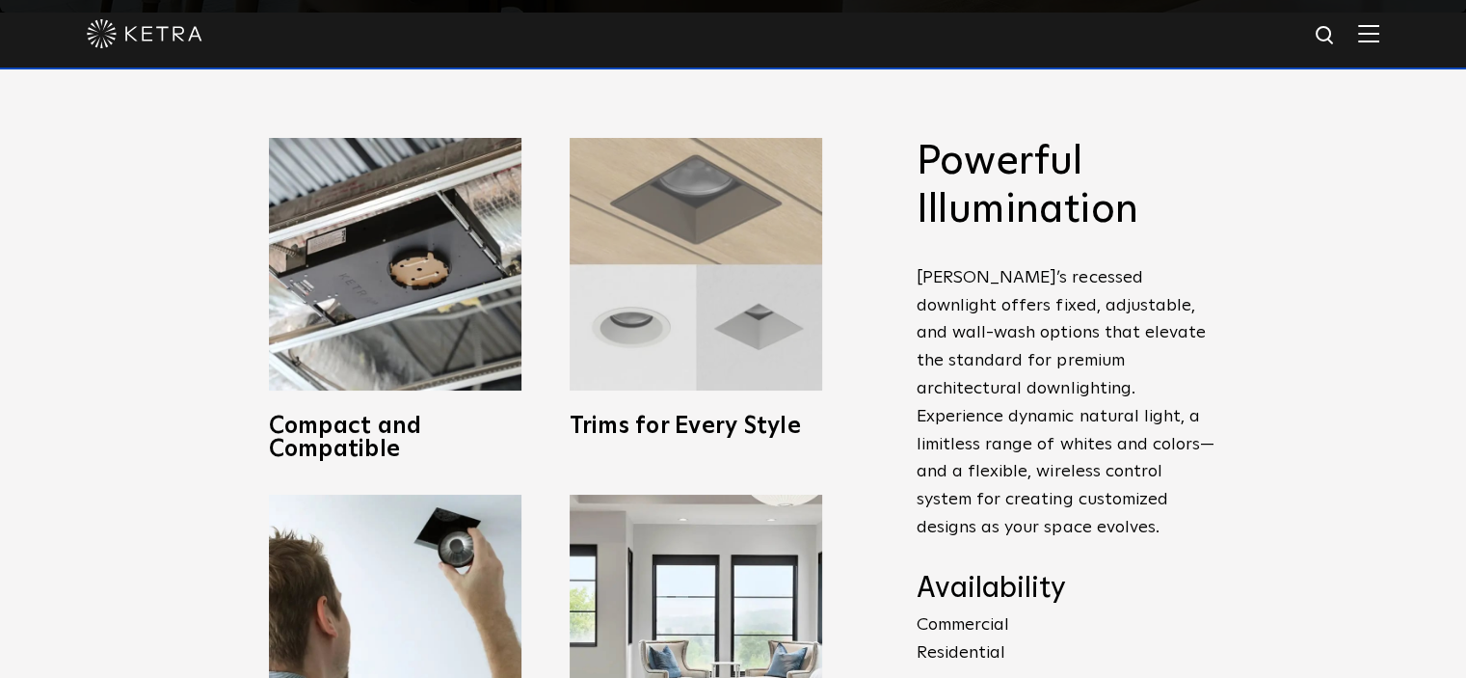
click at [763, 315] on img at bounding box center [696, 264] width 253 height 253
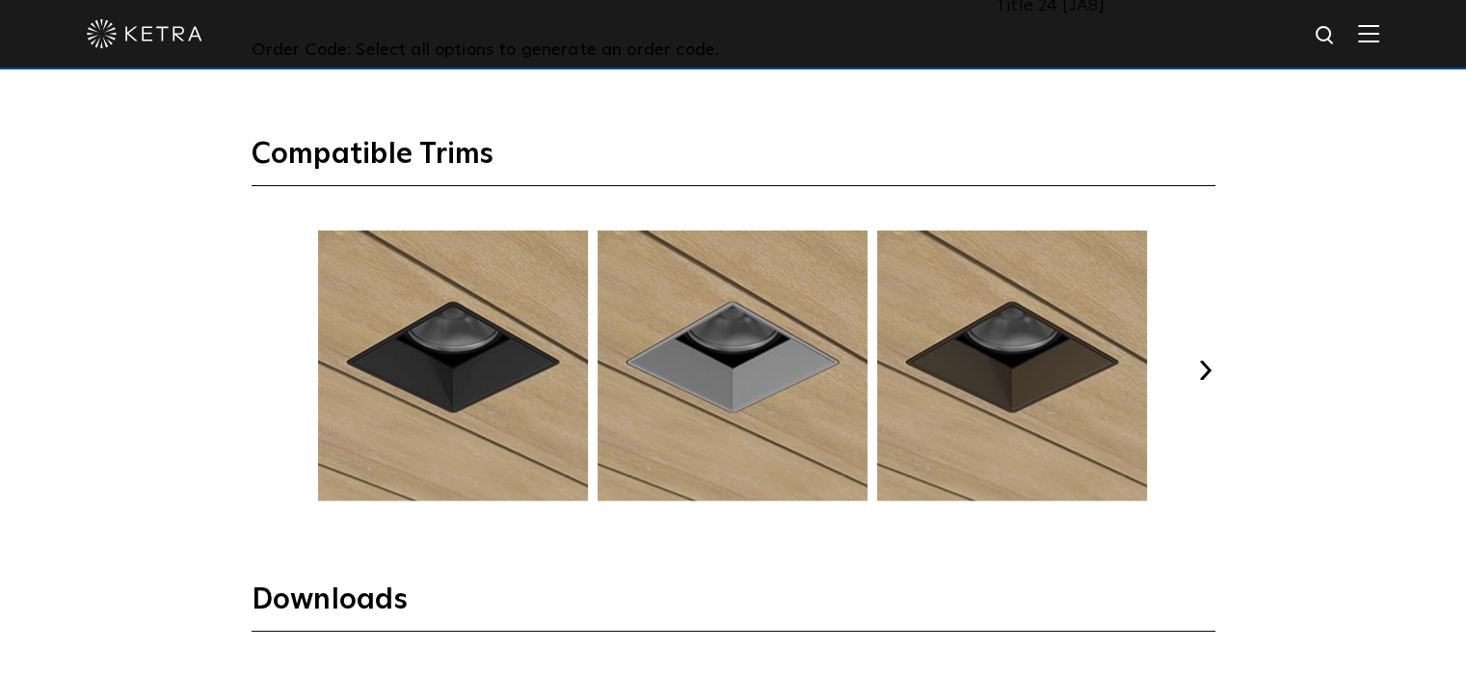
scroll to position [2416, 0]
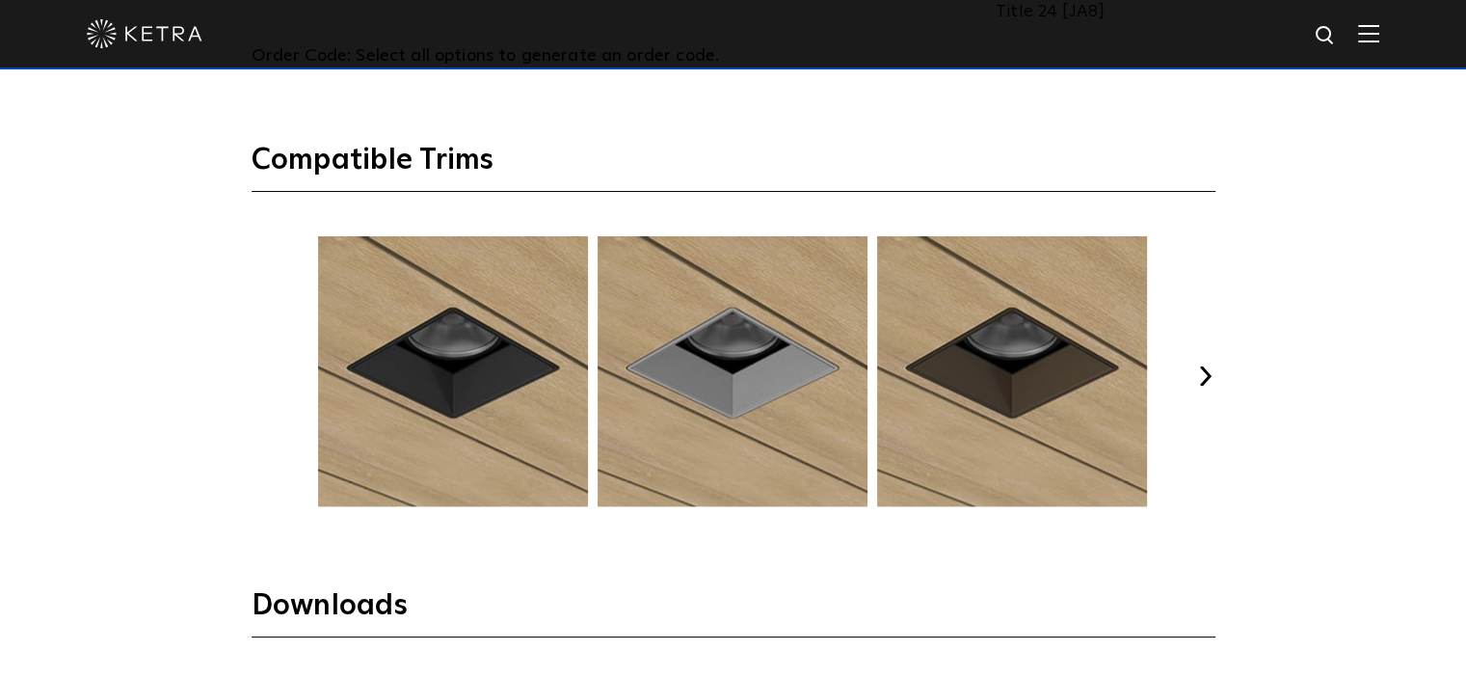
click at [1215, 373] on div "Select Your Specs Options Adjustable Fixture Type Adjustable Fixed Wall Wash Sq…" at bounding box center [733, 174] width 1002 height 1713
click at [1206, 372] on button "Next" at bounding box center [1205, 375] width 19 height 19
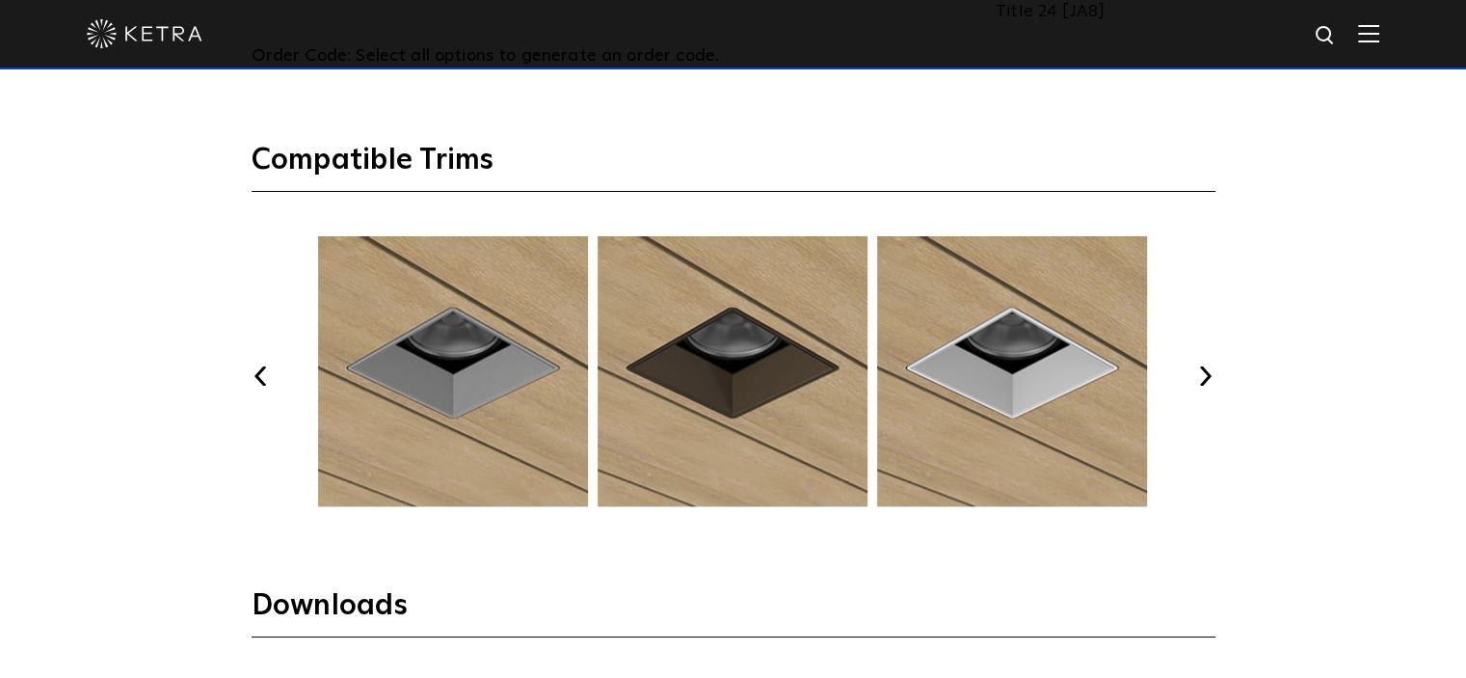
click at [1205, 371] on button "Next" at bounding box center [1205, 375] width 19 height 19
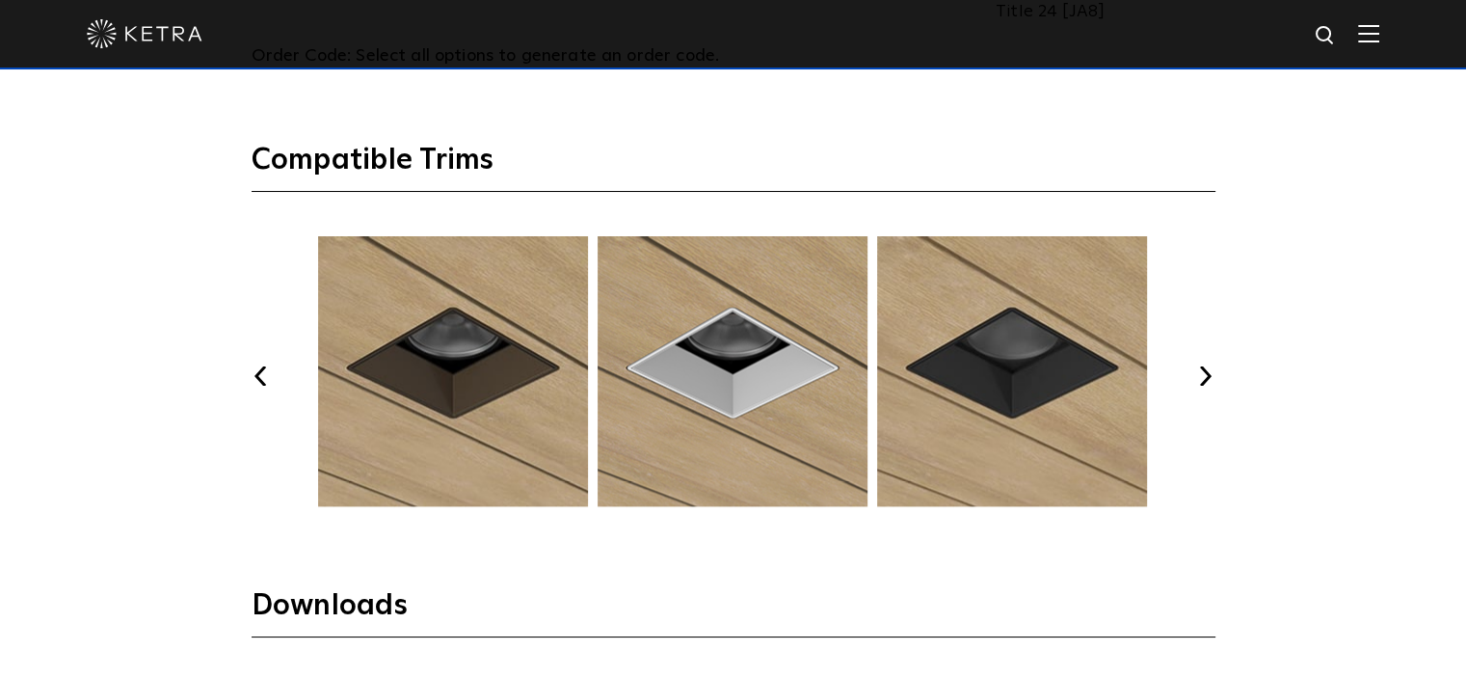
click at [1205, 369] on button "Next" at bounding box center [1205, 375] width 19 height 19
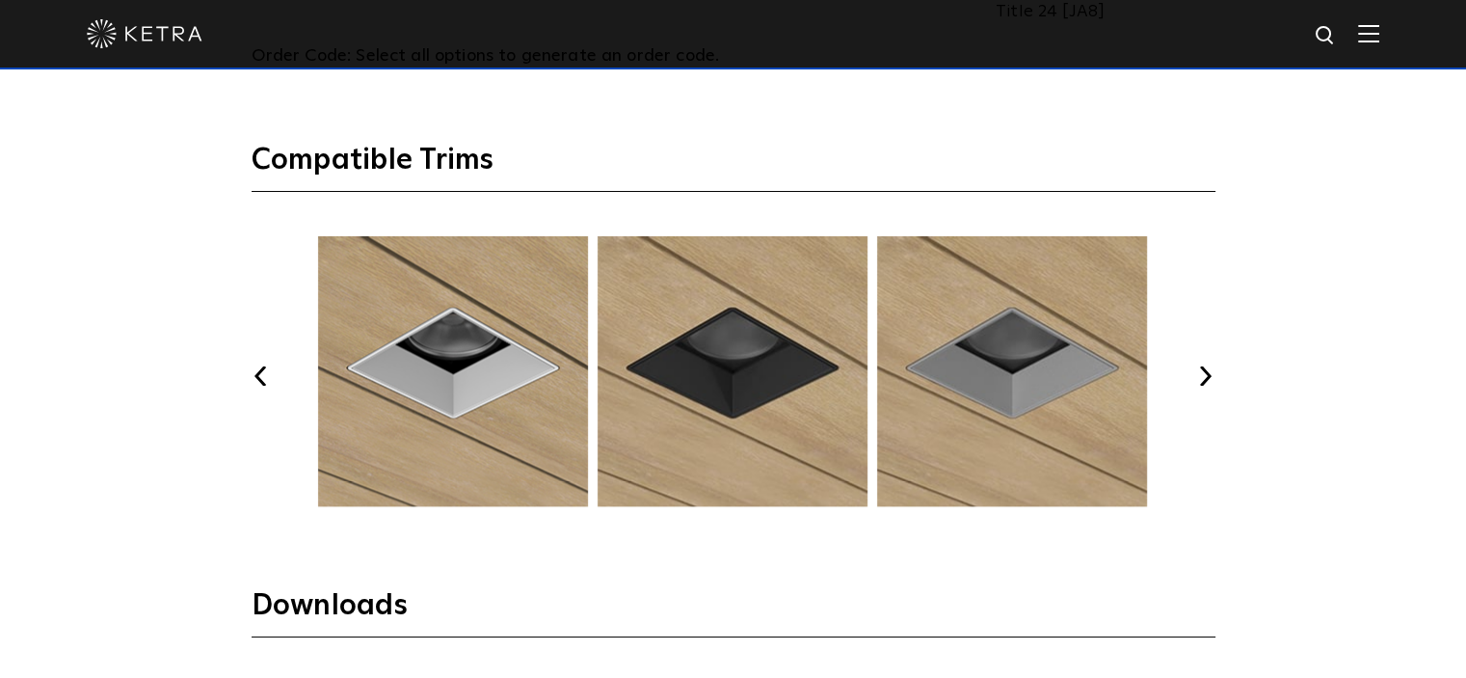
click at [1205, 368] on button "Next" at bounding box center [1205, 375] width 19 height 19
click at [1205, 367] on button "Next" at bounding box center [1205, 375] width 19 height 19
